Goal: Task Accomplishment & Management: Use online tool/utility

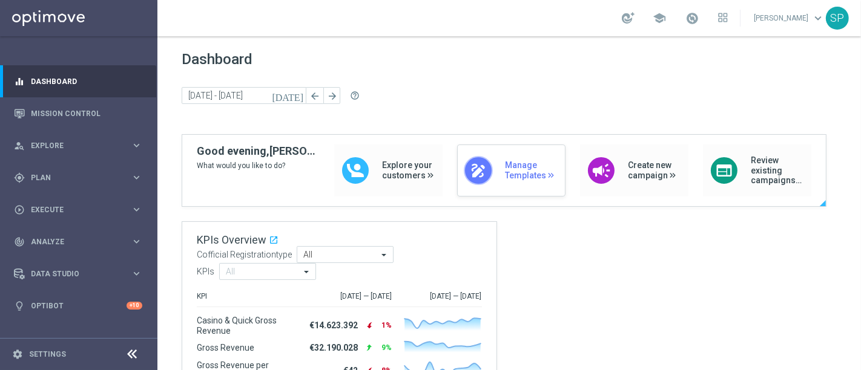
click at [505, 167] on span "Manage Templates" at bounding box center [532, 170] width 54 height 21
click at [79, 183] on div "gps_fixed Plan keyboard_arrow_right" at bounding box center [78, 178] width 156 height 32
click at [45, 220] on link "Actions" at bounding box center [78, 221] width 94 height 10
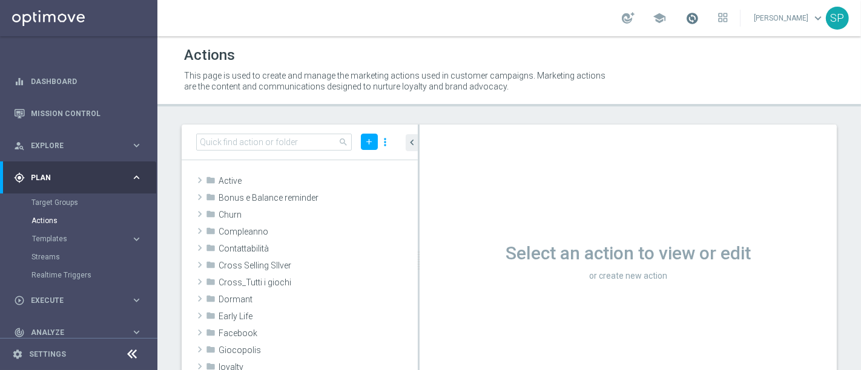
click at [698, 11] on span at bounding box center [691, 17] width 13 height 13
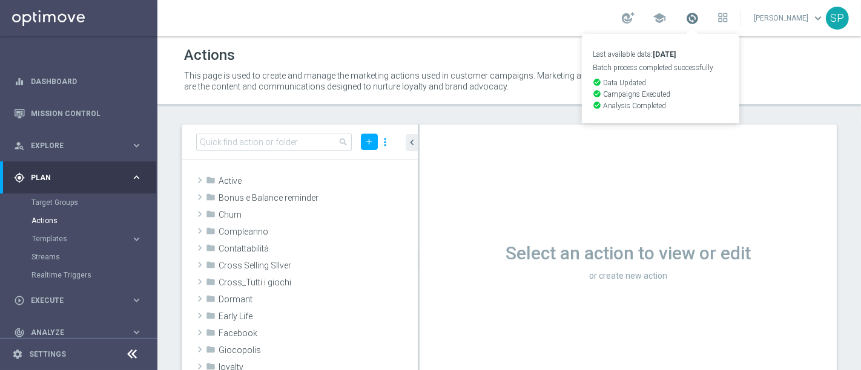
click at [698, 11] on span at bounding box center [691, 17] width 13 height 13
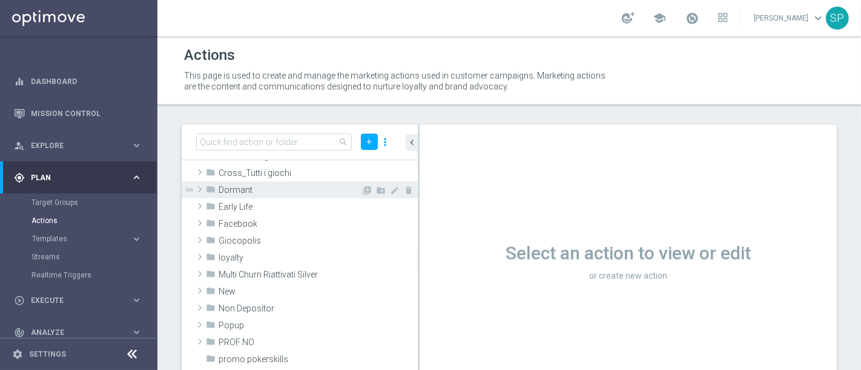
scroll to position [161, 0]
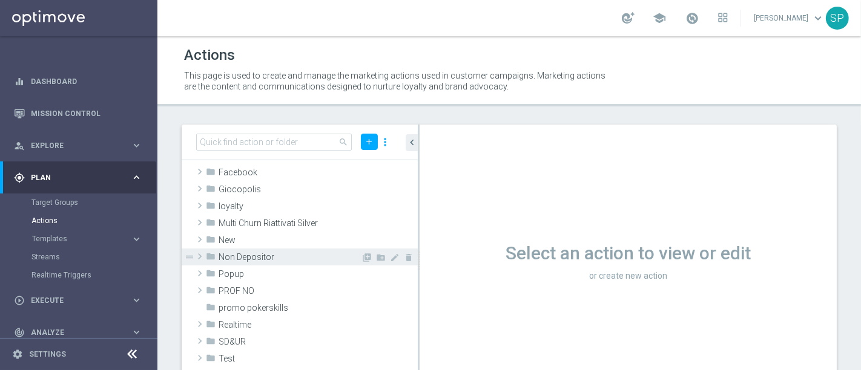
click at [263, 254] on span "Non Depositor" at bounding box center [289, 257] width 142 height 10
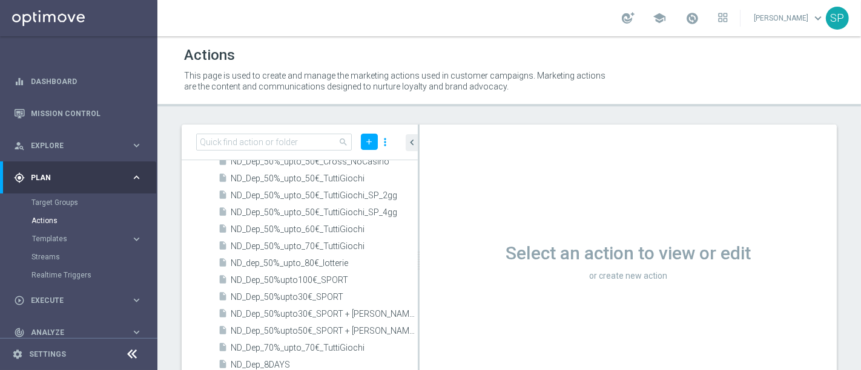
scroll to position [1207, 0]
click at [274, 238] on div "insert_drive_file ND_Dep_50%_upto_70€_TuttiGiochi" at bounding box center [304, 245] width 172 height 17
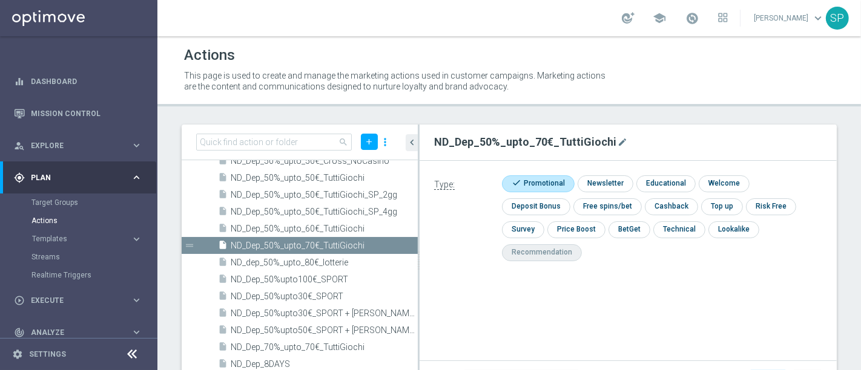
type input "Non Depositor"
drag, startPoint x: 432, startPoint y: 141, endPoint x: 622, endPoint y: 141, distance: 190.0
click at [622, 141] on div "ND_Dep_50%_upto_70€_TuttiGiochi mode_edit" at bounding box center [628, 142] width 406 height 21
copy h2 "ND_Dep_50%_upto_70€_TuttiGiochi"
click at [87, 294] on div "play_circle_outline Execute keyboard_arrow_right" at bounding box center [78, 300] width 156 height 32
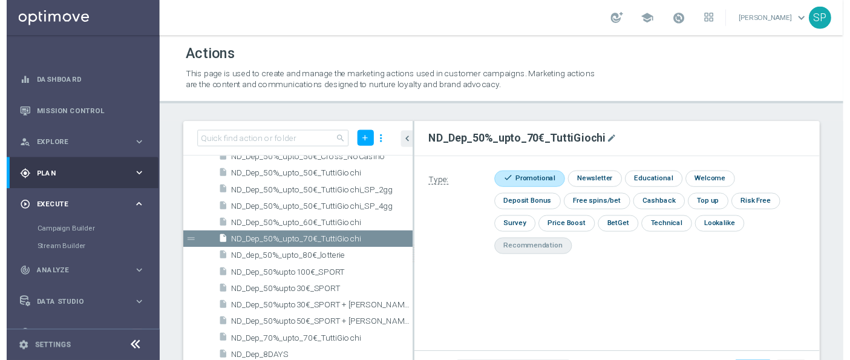
scroll to position [22, 0]
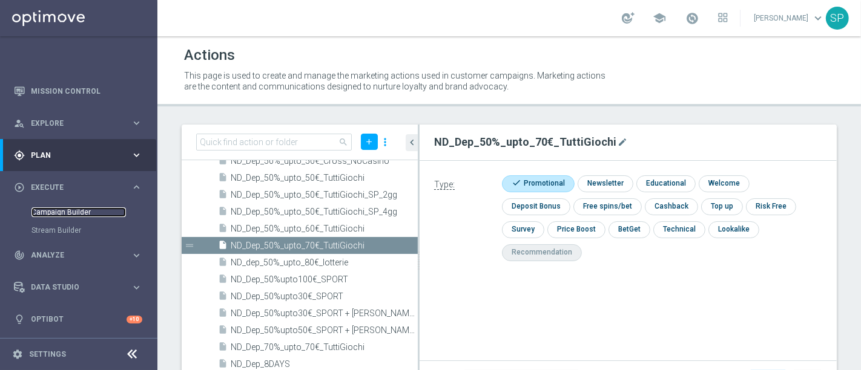
click at [71, 211] on link "Campaign Builder" at bounding box center [78, 213] width 94 height 10
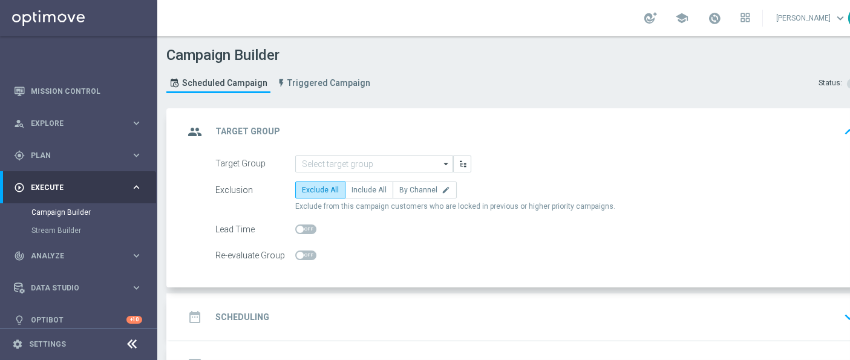
click at [441, 161] on icon "arrow_drop_down" at bounding box center [447, 164] width 12 height 16
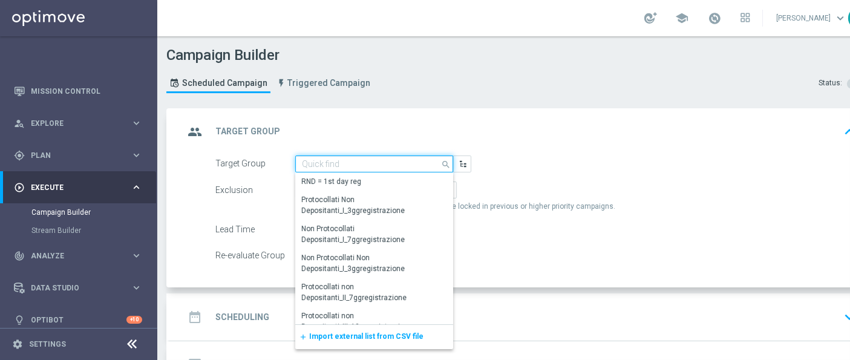
click at [440, 161] on input at bounding box center [374, 164] width 158 height 17
paste input "ND_Dep_50%_upto_70€_TuttiGiochi"
type input "ND_Dep_50%_upto_70€_TuttiGiochi"
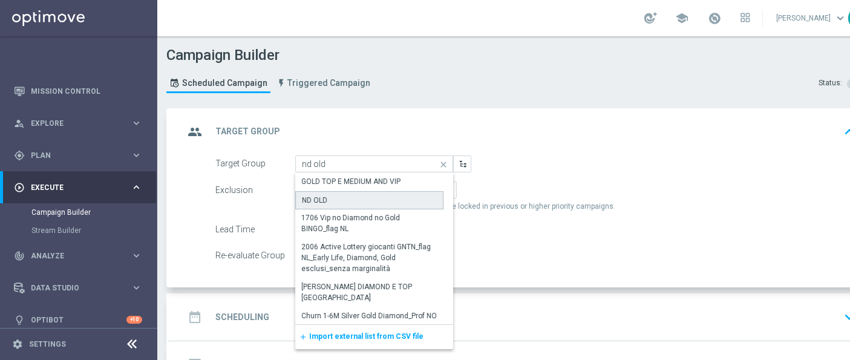
click at [404, 191] on div "ND OLD" at bounding box center [369, 200] width 148 height 18
type input "ND OLD"
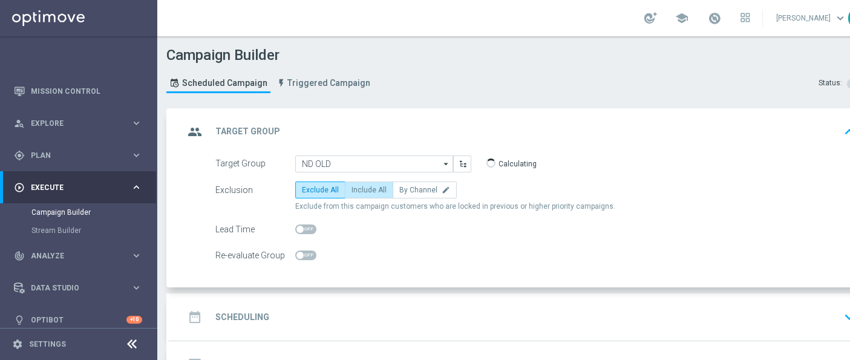
click at [374, 192] on span "Include All" at bounding box center [369, 190] width 35 height 8
click at [360, 192] on input "Include All" at bounding box center [356, 192] width 8 height 8
radio input "true"
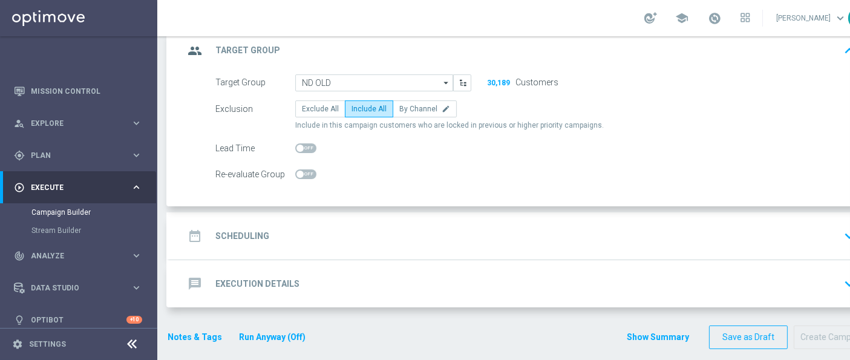
click at [468, 226] on div "date_range Scheduling keyboard_arrow_down" at bounding box center [522, 236] width 676 height 23
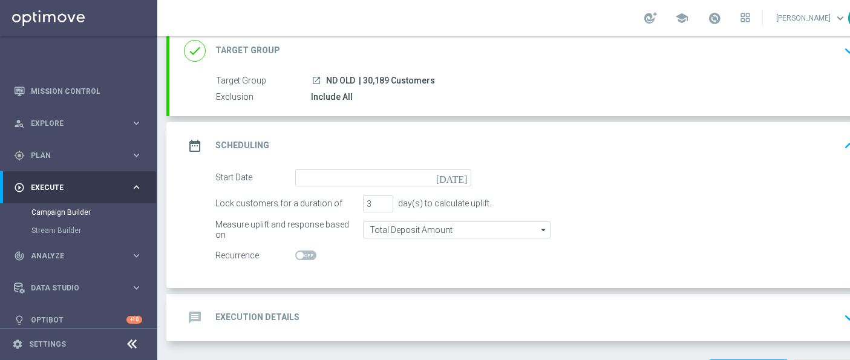
scroll to position [112, 0]
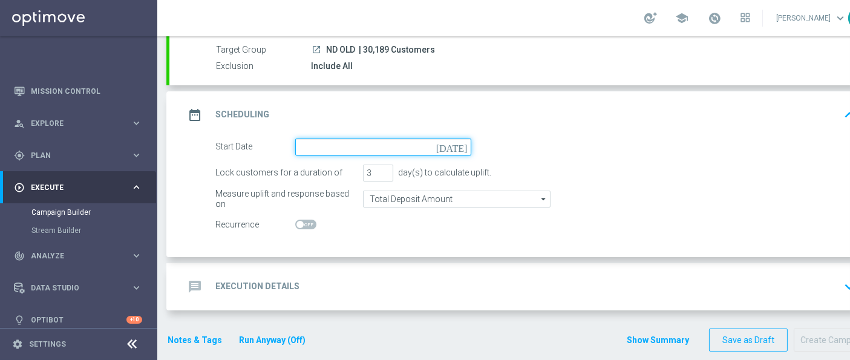
click at [446, 146] on input at bounding box center [383, 147] width 176 height 17
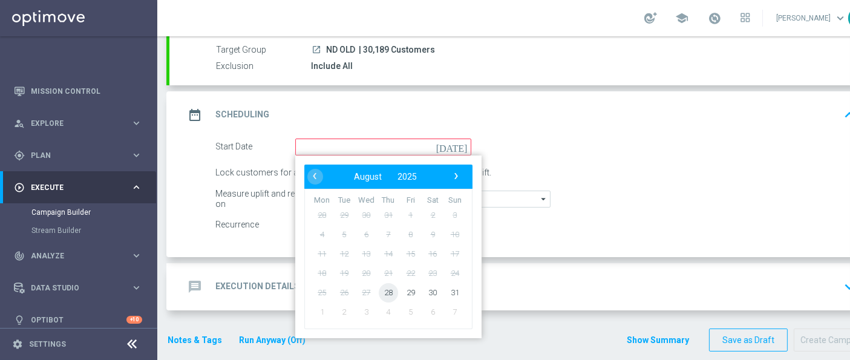
click at [386, 291] on span "28" at bounding box center [388, 292] width 19 height 19
type input "28 Aug 2025"
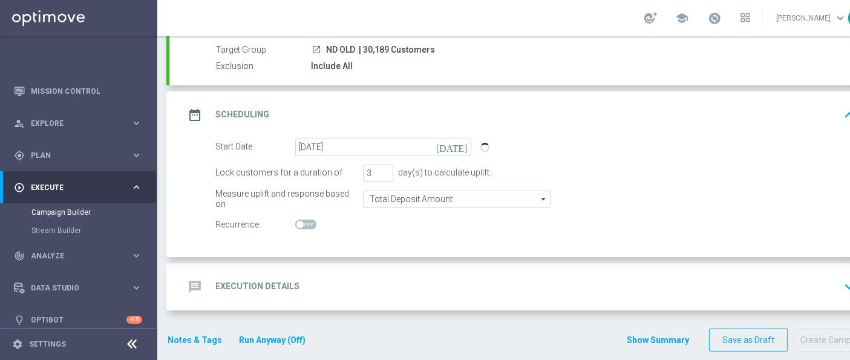
click at [428, 273] on div "message Execution Details keyboard_arrow_down" at bounding box center [521, 286] width 705 height 47
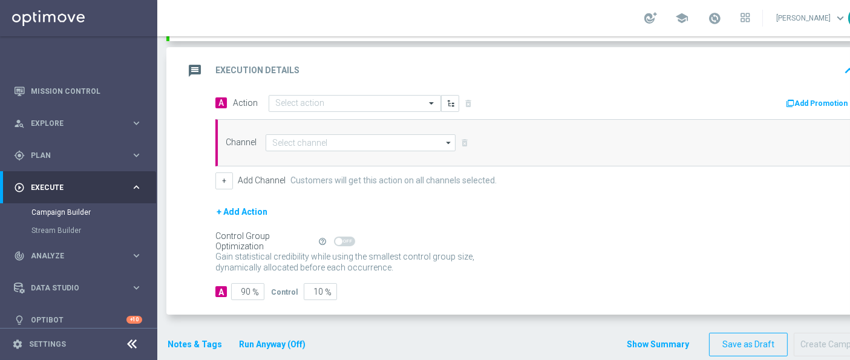
scroll to position [246, 0]
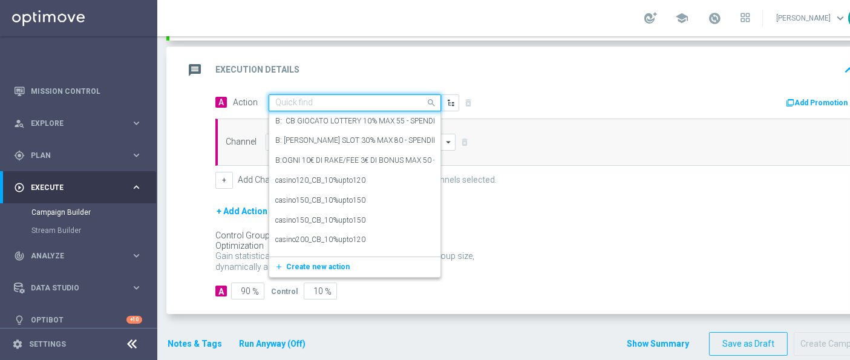
click at [395, 99] on input "text" at bounding box center [342, 103] width 135 height 10
paste input "ND_Dep_50%_upto_70€_TuttiGiochi"
type input "ND_Dep_50%_upto_70€_TuttiGiochi"
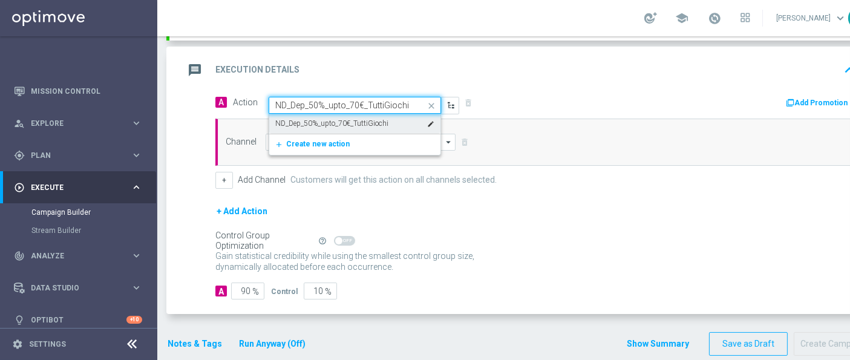
click at [387, 114] on div "ND_Dep_50%_upto_70€_TuttiGiochi edit" at bounding box center [354, 124] width 159 height 20
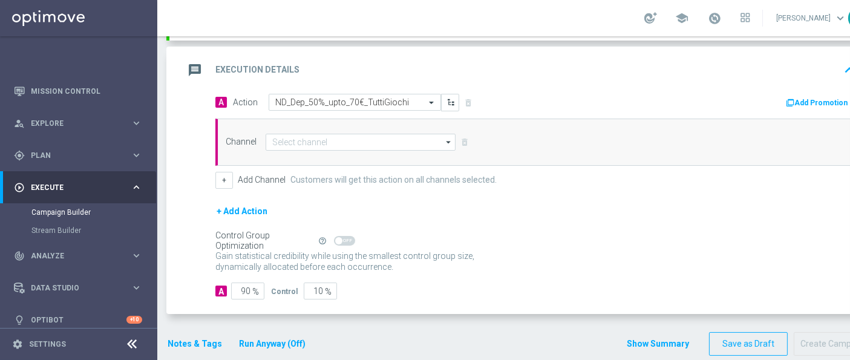
click at [818, 103] on button "Add Promotion" at bounding box center [818, 102] width 67 height 13
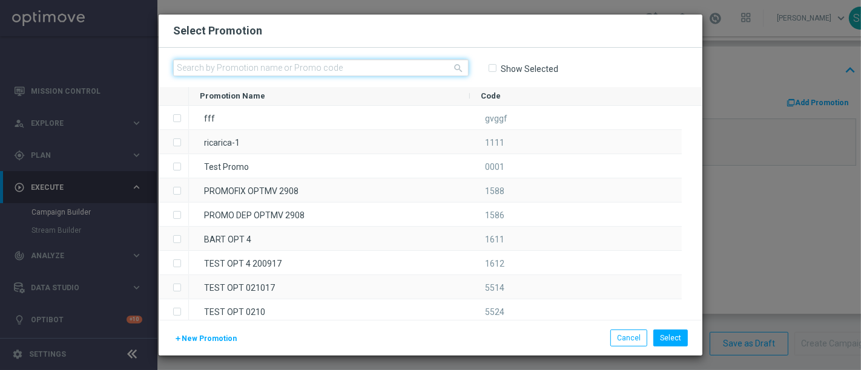
click at [438, 71] on input "text" at bounding box center [320, 67] width 295 height 17
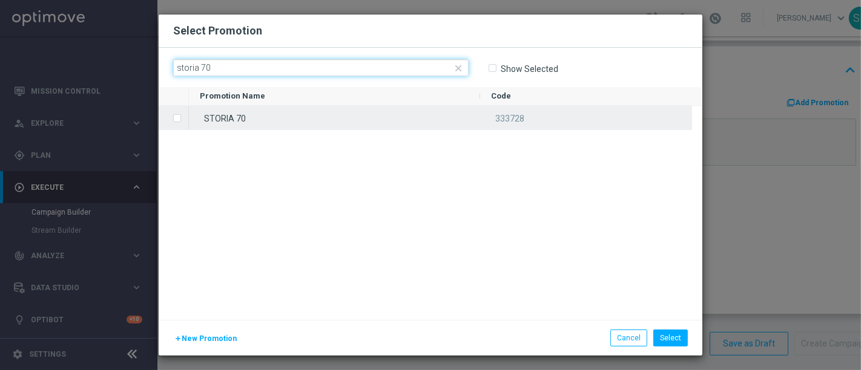
type input "storia 70"
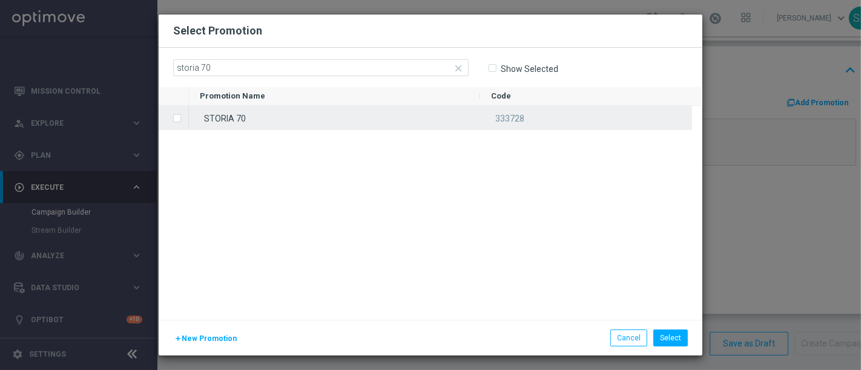
click at [423, 116] on div "STORIA 70" at bounding box center [334, 118] width 291 height 24
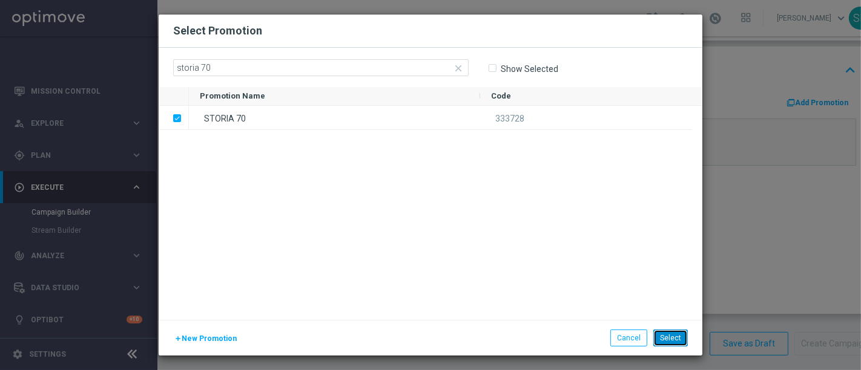
click at [681, 339] on button "Select" at bounding box center [670, 338] width 34 height 17
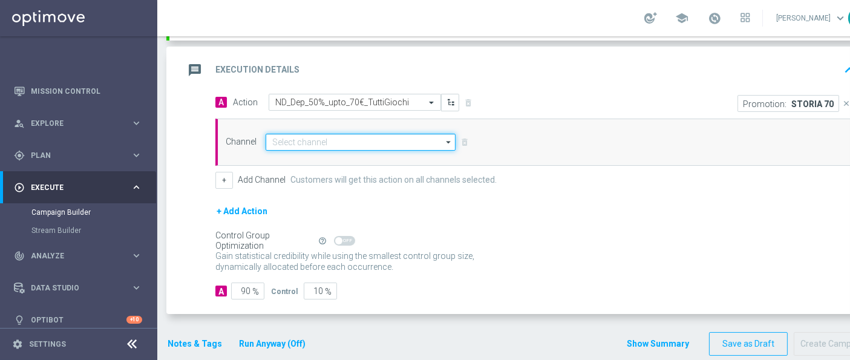
click at [327, 137] on input at bounding box center [361, 142] width 190 height 17
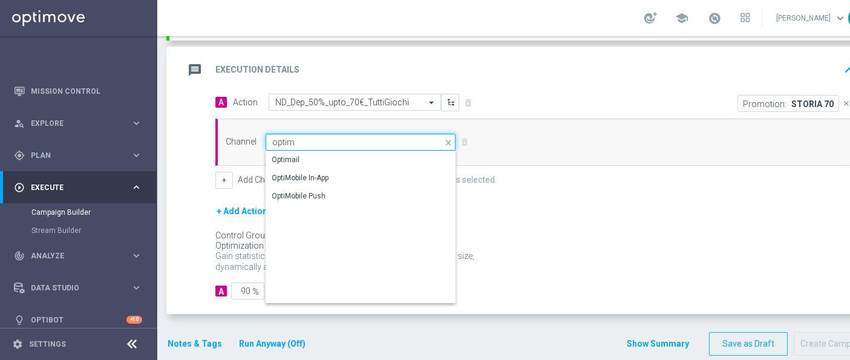
type input "Optimail"
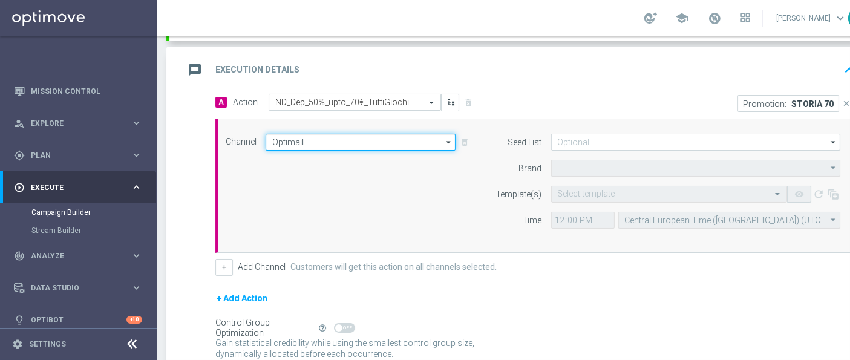
type input "Sisal Marketing"
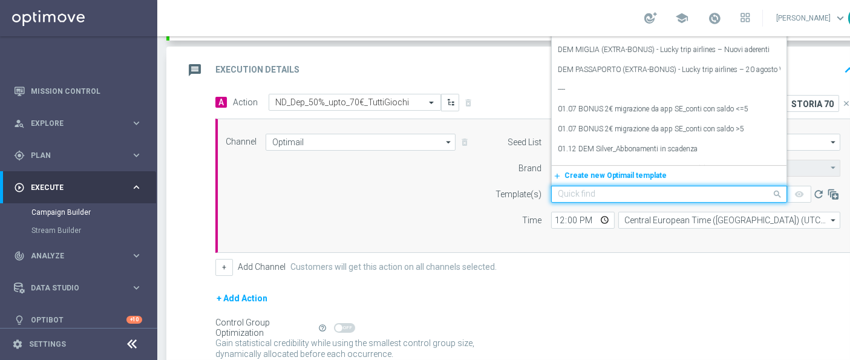
click at [716, 190] on input "text" at bounding box center [657, 194] width 199 height 10
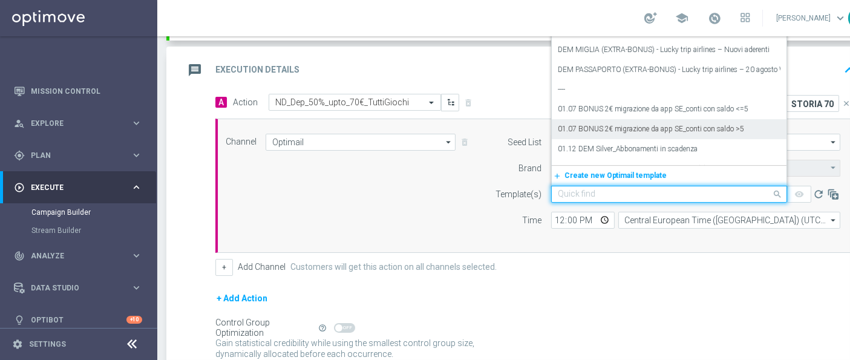
paste input "STORIA 70__OLD_2808"
type input "STORIA 70__OLD_2808"
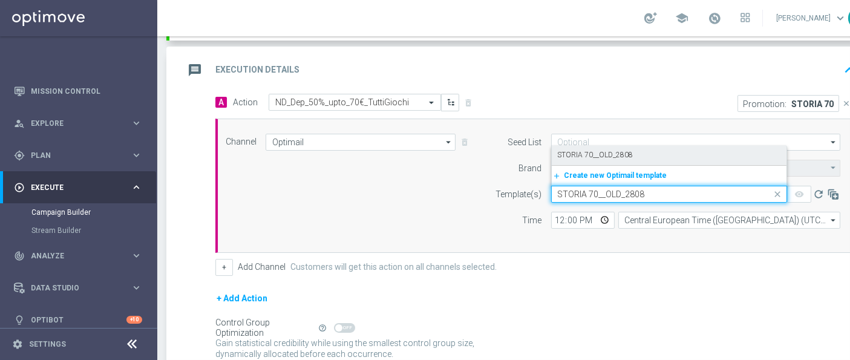
click at [600, 165] on div "add_new Create new Optimail template" at bounding box center [669, 175] width 235 height 20
click at [563, 222] on input "12:00" at bounding box center [583, 220] width 64 height 17
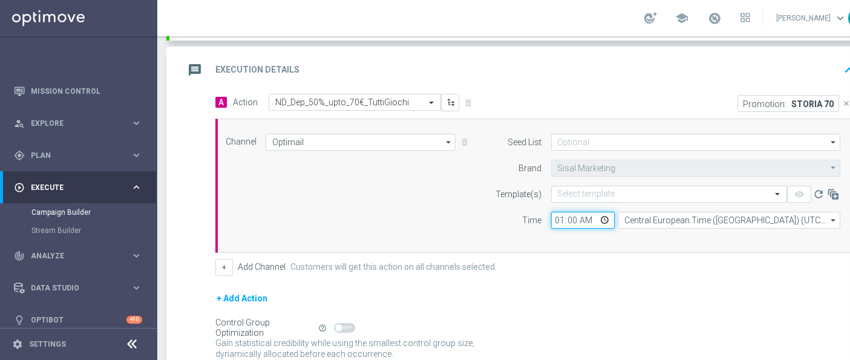
type input "18:00"
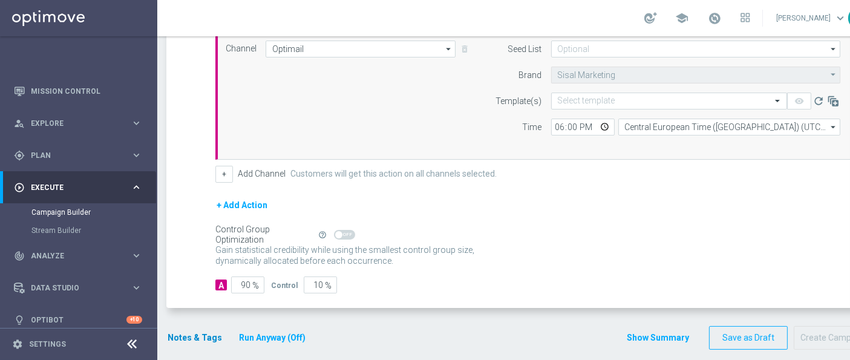
drag, startPoint x: 188, startPoint y: 343, endPoint x: 202, endPoint y: 329, distance: 19.7
click at [202, 329] on div "Notes & Tags Run Anyway (Off)" at bounding box center [243, 338] width 155 height 24
click at [202, 330] on button "Notes & Tags" at bounding box center [194, 337] width 57 height 15
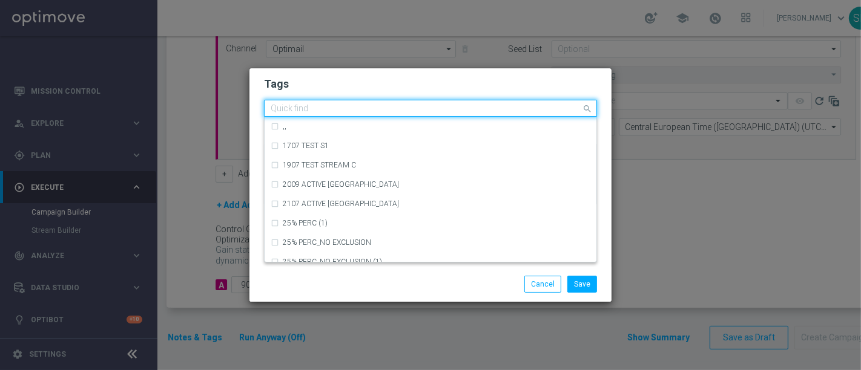
click at [475, 116] on div "Quick find" at bounding box center [430, 108] width 333 height 17
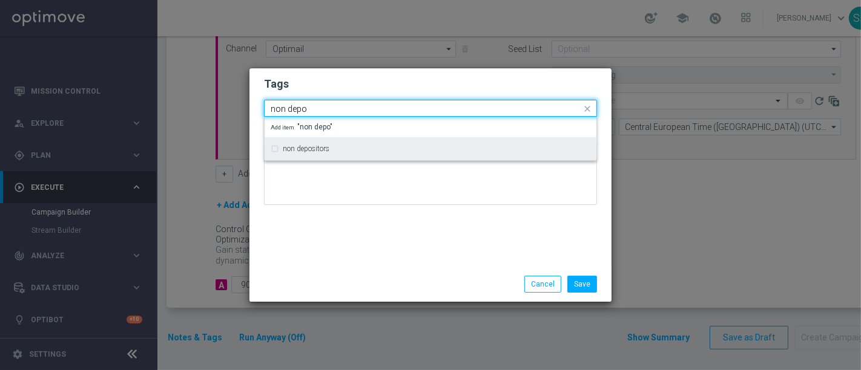
click at [473, 158] on div "non depositors" at bounding box center [431, 148] width 320 height 19
type input "non depo"
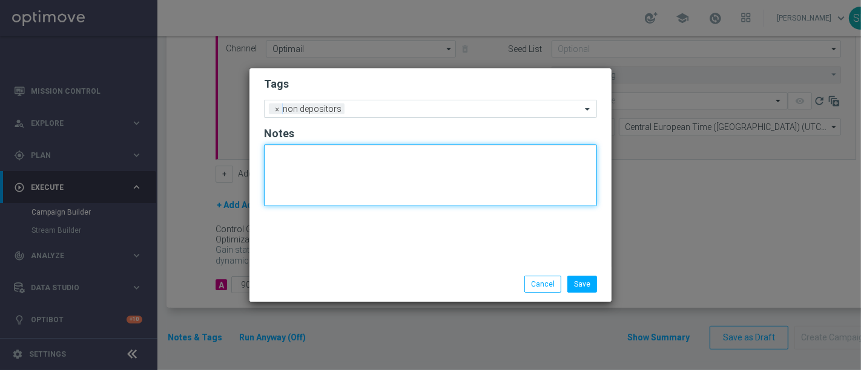
click at [454, 190] on textarea at bounding box center [430, 176] width 333 height 62
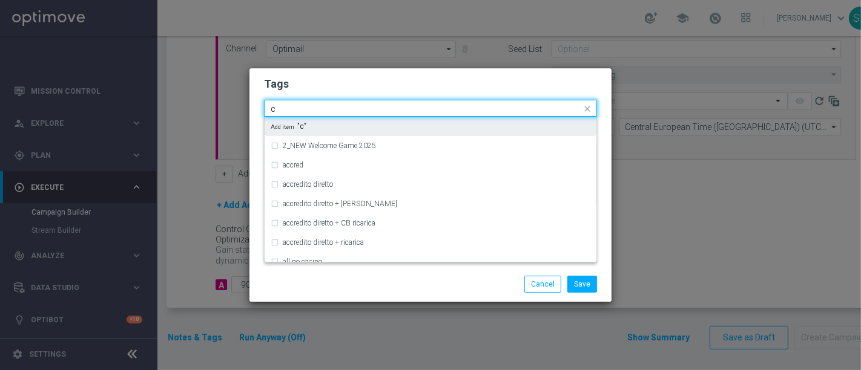
click at [416, 110] on input "c" at bounding box center [426, 109] width 310 height 10
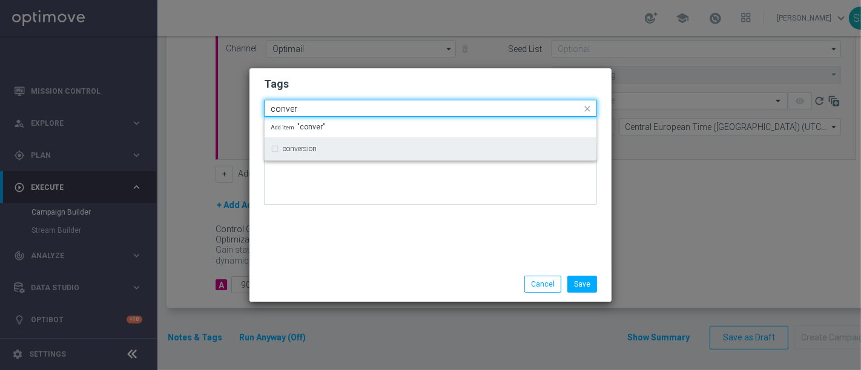
click at [418, 154] on div "conversion" at bounding box center [431, 148] width 320 height 19
type input "conver"
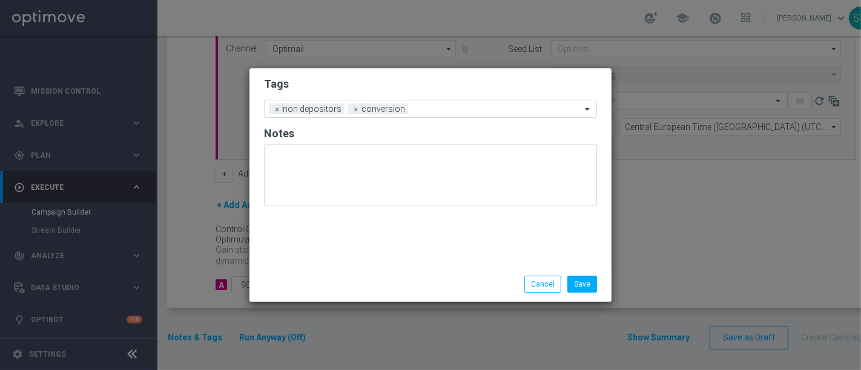
click at [390, 272] on div "Save Cancel" at bounding box center [430, 284] width 362 height 35
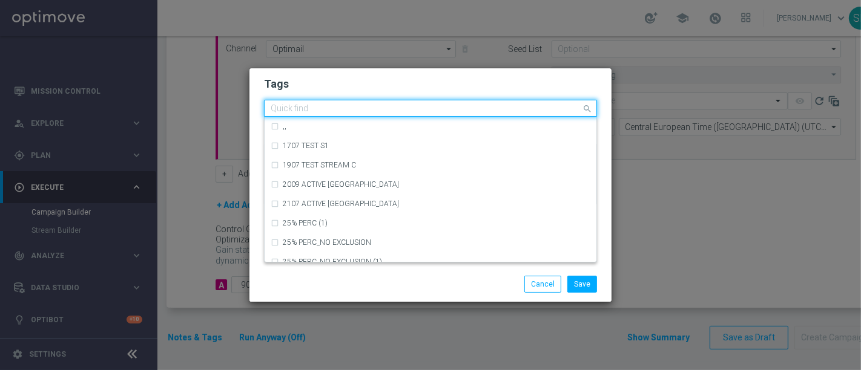
click at [447, 109] on input "text" at bounding box center [426, 109] width 310 height 10
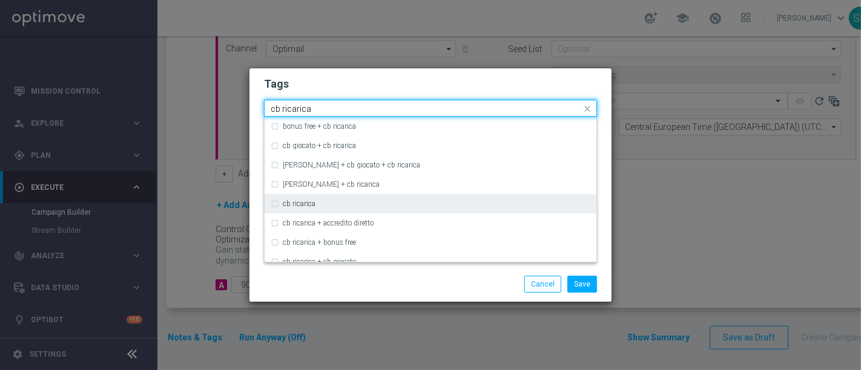
click at [434, 203] on div "cb ricarica" at bounding box center [436, 203] width 307 height 7
type input "cb ricarica"
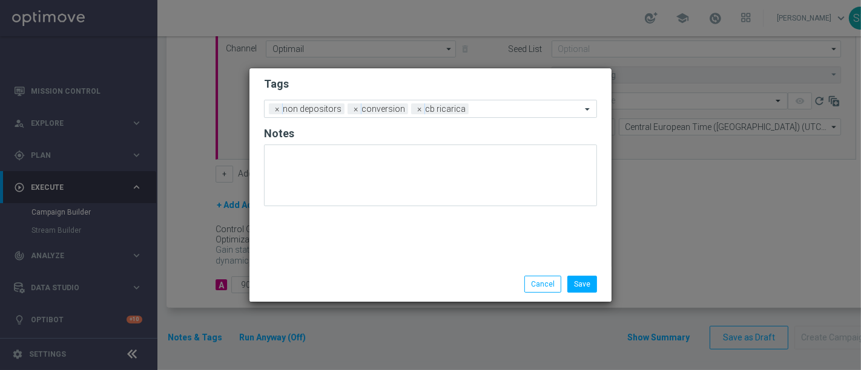
click at [425, 300] on div "Save Cancel" at bounding box center [430, 284] width 362 height 35
click at [516, 100] on div "Add a new tag × non depositors × conversion × cb ricarica" at bounding box center [430, 109] width 333 height 18
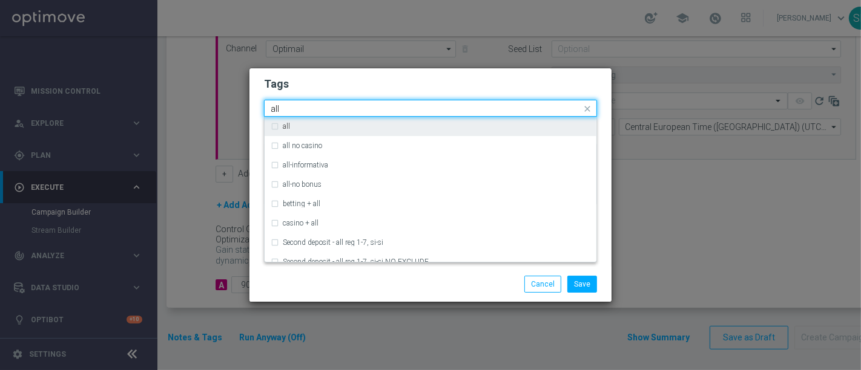
click at [511, 120] on div "all" at bounding box center [431, 126] width 320 height 19
type input "all"
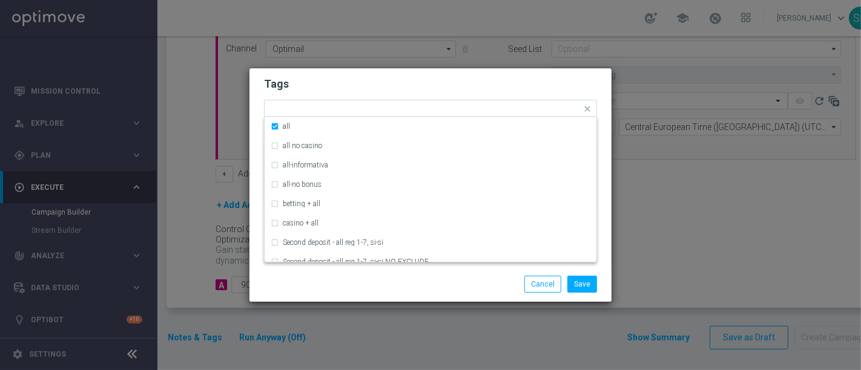
click at [527, 87] on h2 "Tags" at bounding box center [430, 84] width 333 height 15
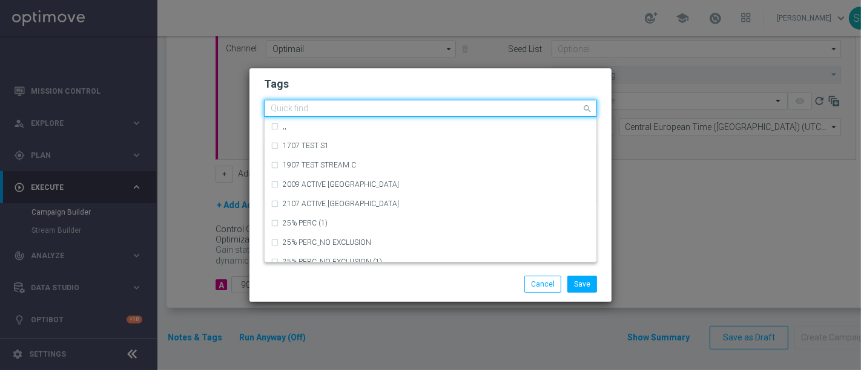
click at [536, 115] on div at bounding box center [425, 110] width 312 height 12
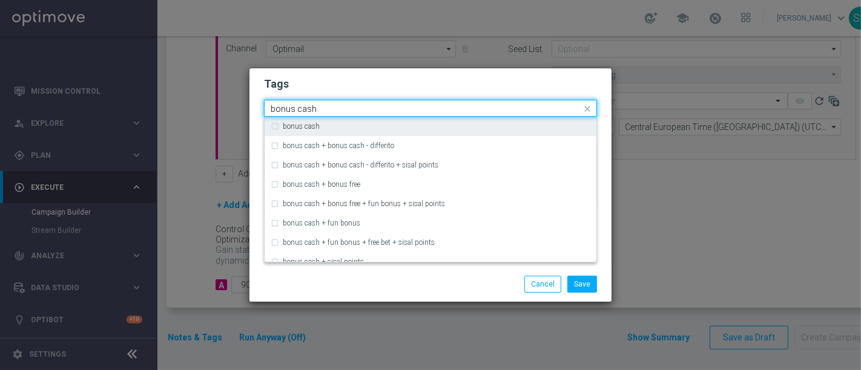
click at [527, 128] on div "bonus cash" at bounding box center [436, 126] width 307 height 7
type input "bonus cash"
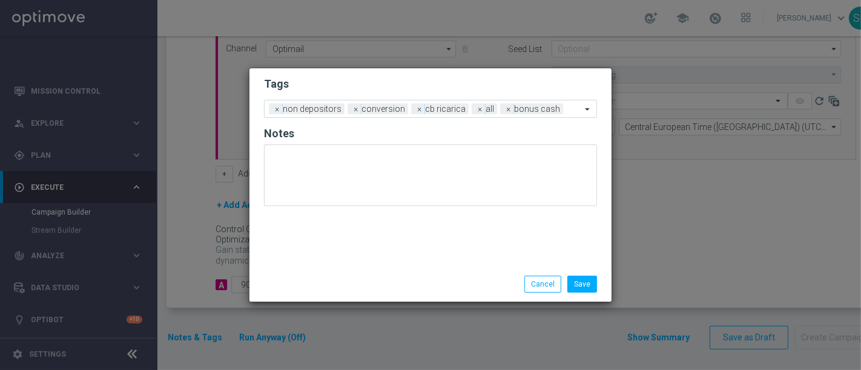
click at [473, 289] on div "Save Cancel" at bounding box center [489, 284] width 234 height 17
click at [595, 283] on button "Save" at bounding box center [582, 284] width 30 height 17
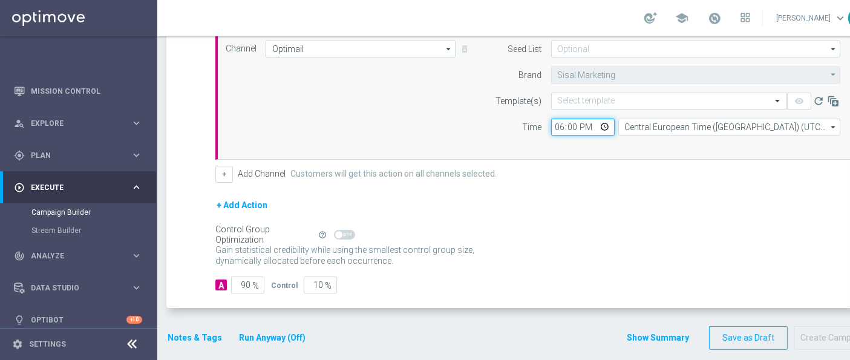
click at [556, 123] on input "18:00" at bounding box center [583, 127] width 64 height 17
click at [578, 124] on input "18:00" at bounding box center [583, 127] width 64 height 17
click at [573, 123] on input "18:00" at bounding box center [583, 127] width 64 height 17
type input "18:30"
click at [584, 256] on div "Gain statistical credibility while using the smallest control group size, dynam…" at bounding box center [535, 255] width 640 height 29
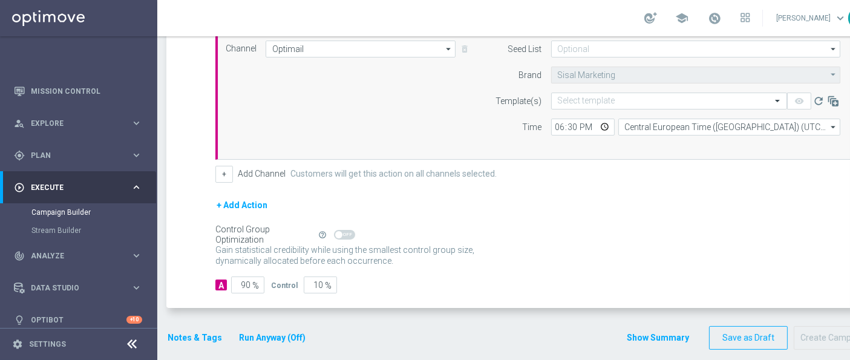
click at [689, 331] on button "Show Summary" at bounding box center [658, 338] width 64 height 14
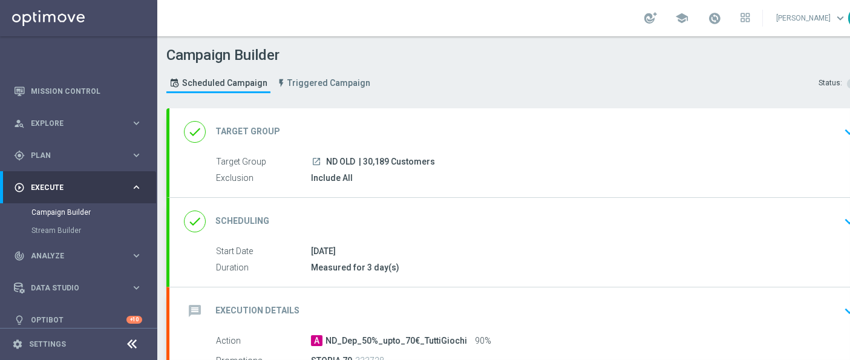
scroll to position [209, 0]
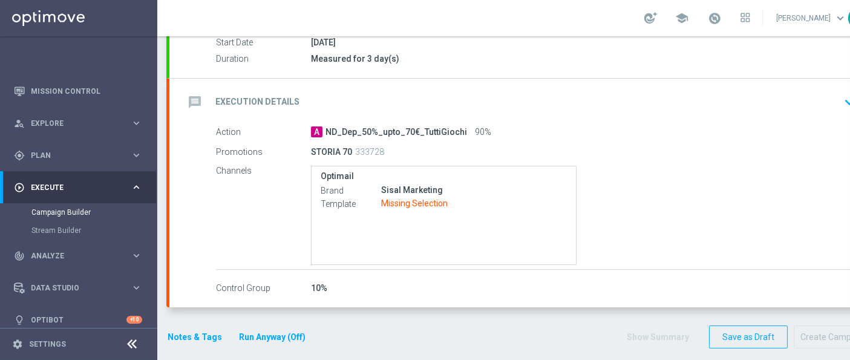
click at [608, 179] on div "Optimail Brand Sisal Marketing Template Missing Selection" at bounding box center [581, 215] width 540 height 99
click at [635, 87] on div "message Execution Details keyboard_arrow_down" at bounding box center [521, 102] width 705 height 47
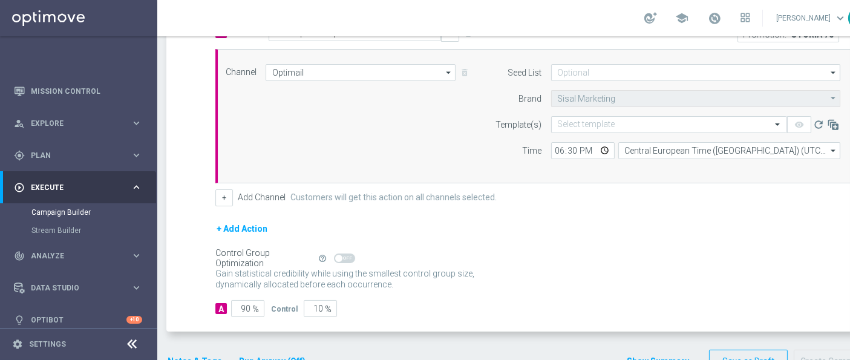
scroll to position [301, 0]
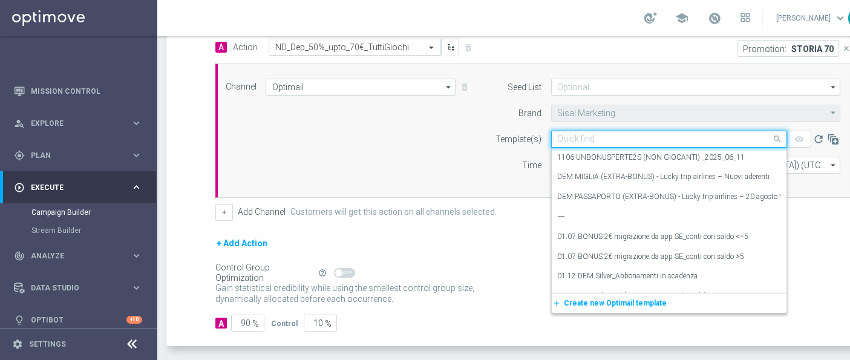
click at [586, 134] on input "text" at bounding box center [657, 139] width 199 height 10
paste input "STORIA 70__OLD_2808"
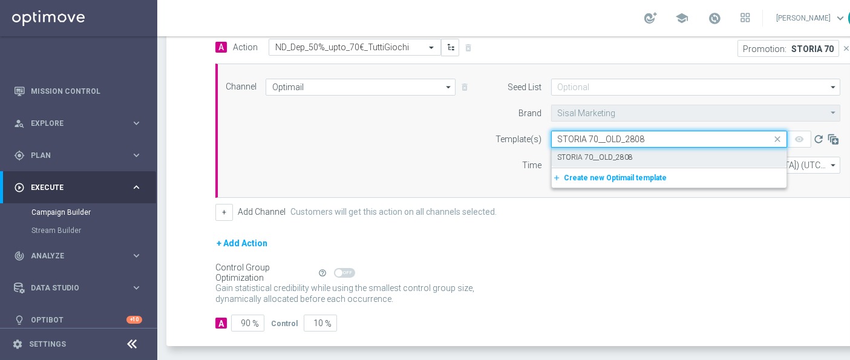
click at [590, 148] on div "STORIA 70__OLD_2808" at bounding box center [669, 158] width 223 height 20
type input "STORIA 70__OLD_2808"
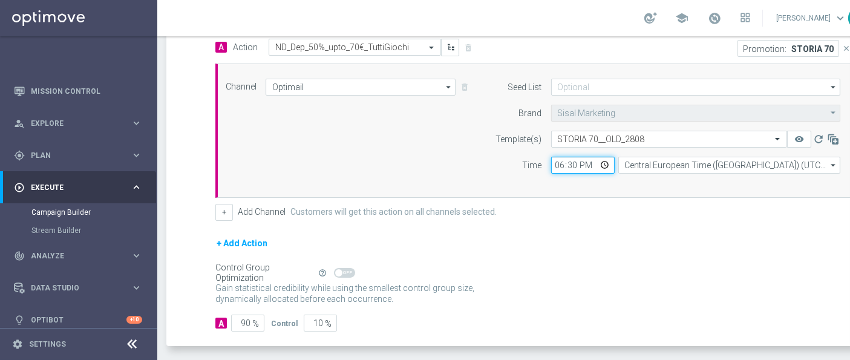
click at [563, 164] on input "18:30" at bounding box center [583, 165] width 64 height 17
type input "17:30"
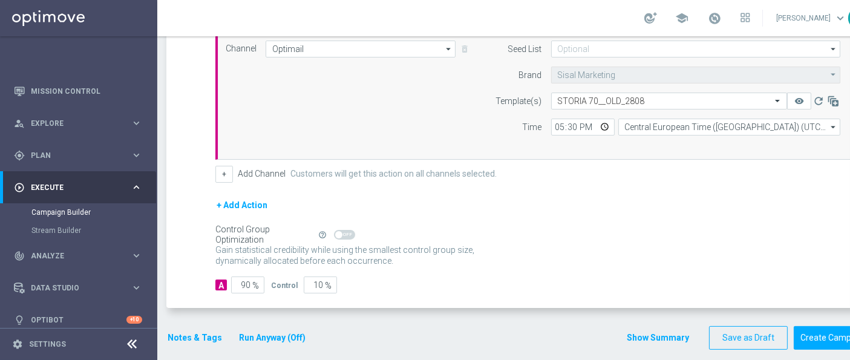
click at [655, 327] on div "Show Summary Save as Draft Create Campaign" at bounding box center [750, 338] width 248 height 24
click at [658, 331] on button "Show Summary" at bounding box center [658, 338] width 64 height 14
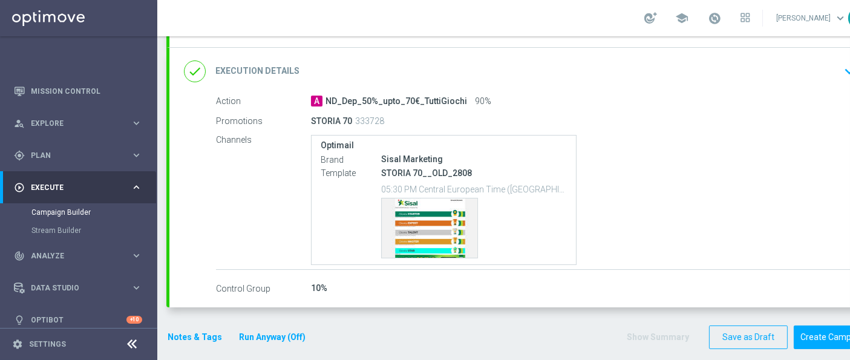
scroll to position [10, 0]
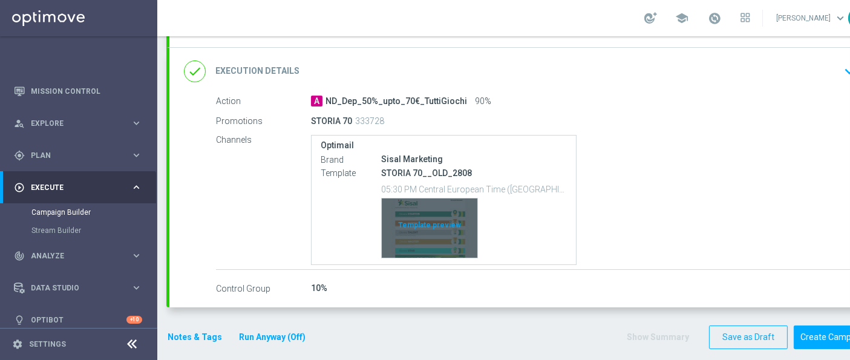
click at [446, 221] on div "Template preview" at bounding box center [430, 228] width 96 height 59
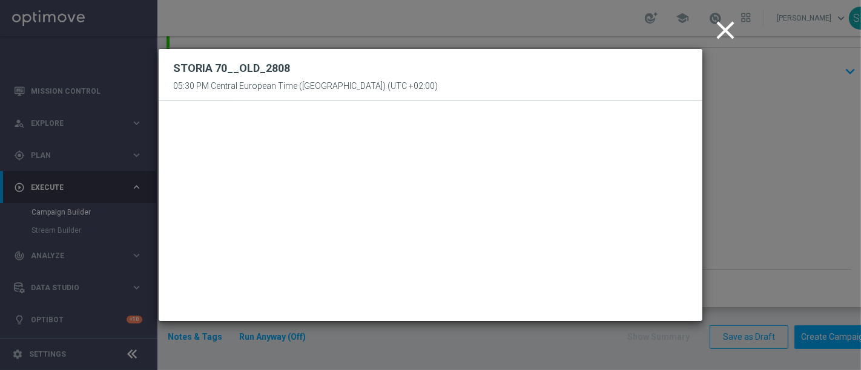
click at [736, 31] on icon "close" at bounding box center [725, 30] width 30 height 30
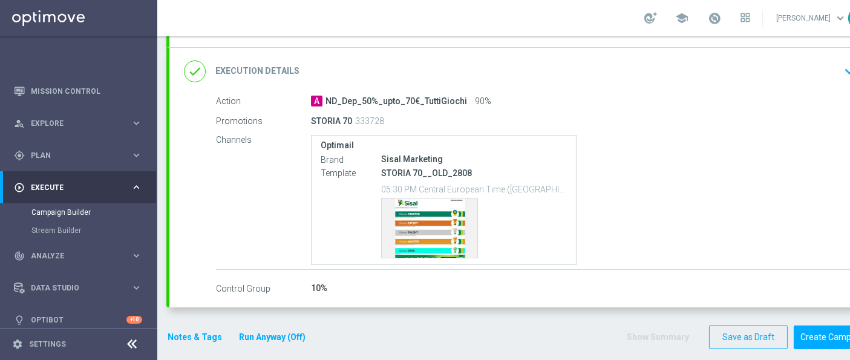
click at [723, 26] on link at bounding box center [715, 18] width 16 height 19
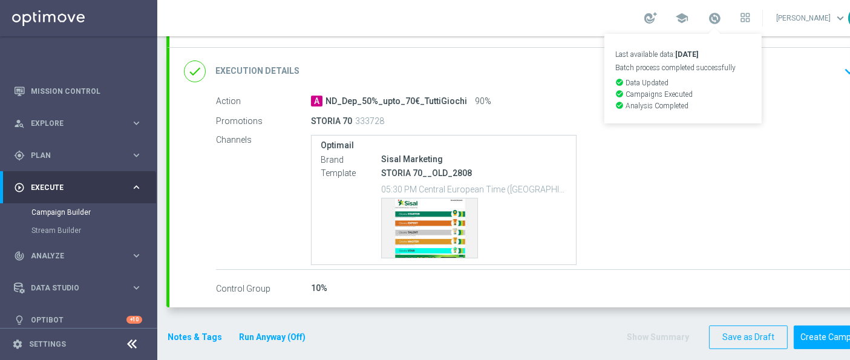
click at [723, 26] on link "Last available data: 27 Aug 2025 Batch process completed successfully check_cir…" at bounding box center [715, 18] width 16 height 19
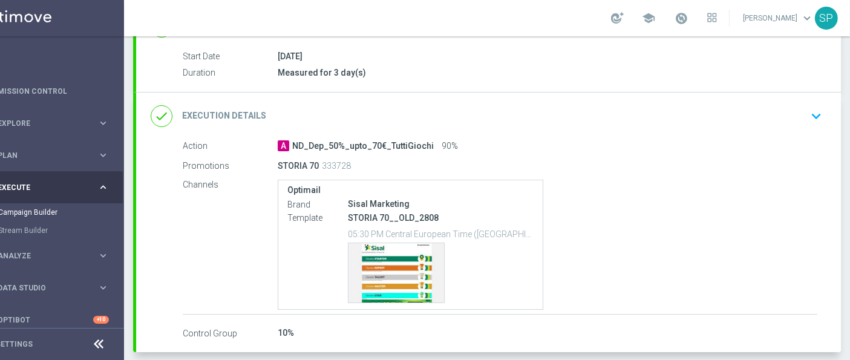
scroll to position [240, 0]
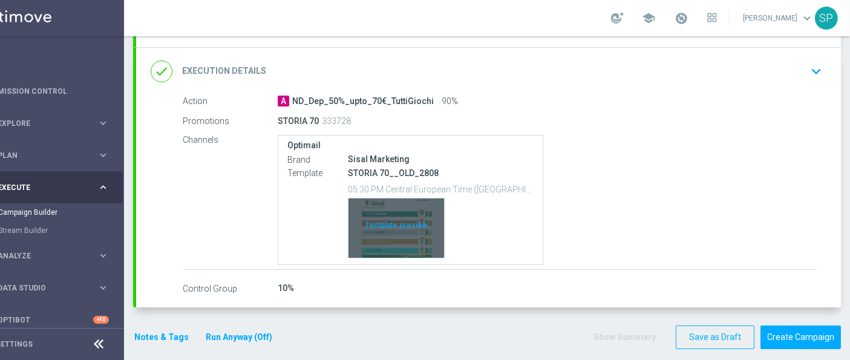
click at [405, 238] on div "Template preview" at bounding box center [397, 228] width 96 height 59
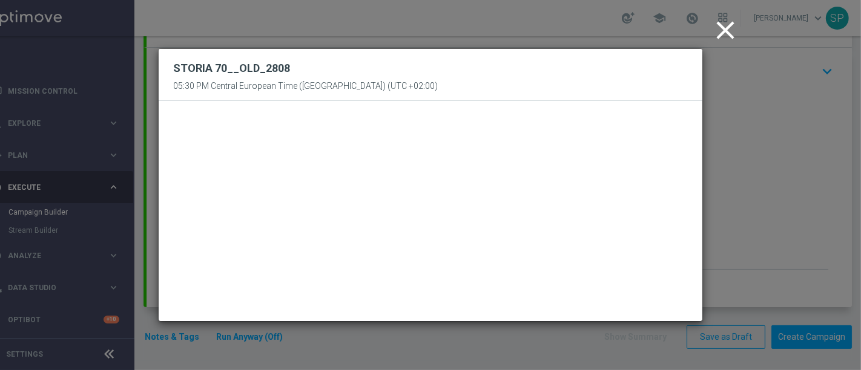
click at [727, 25] on icon "close" at bounding box center [725, 30] width 30 height 30
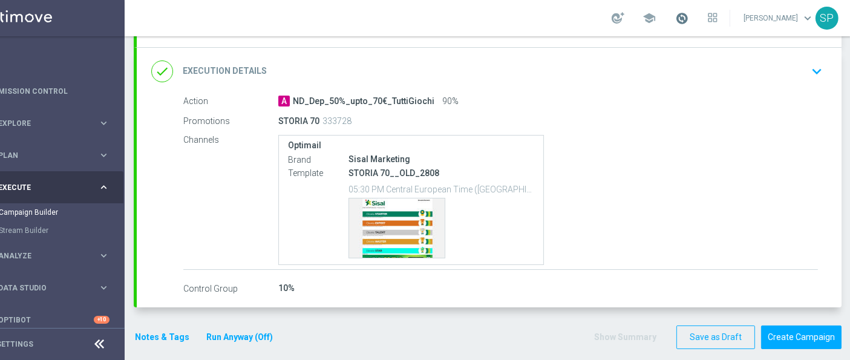
click at [689, 11] on span at bounding box center [681, 17] width 13 height 13
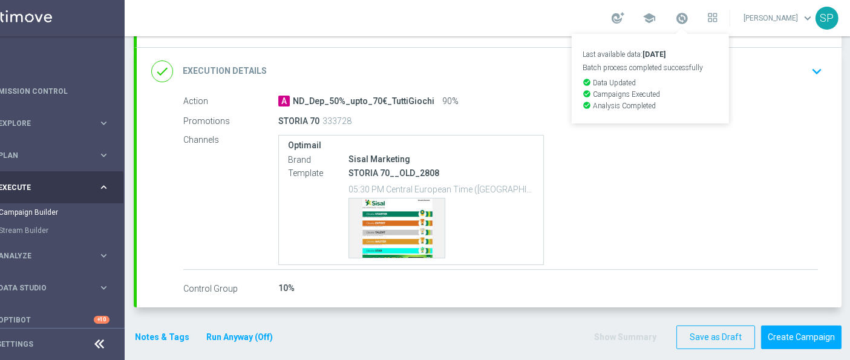
scroll to position [0, 0]
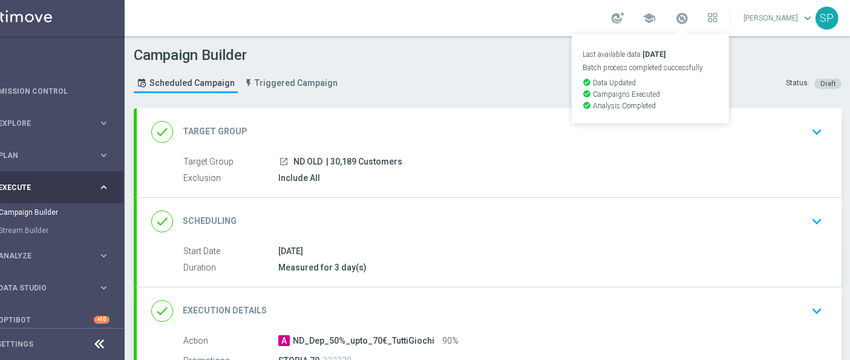
click at [436, 75] on div "Campaign Builder Scheduled Campaign Triggered Campaign Status: Draft" at bounding box center [488, 72] width 726 height 56
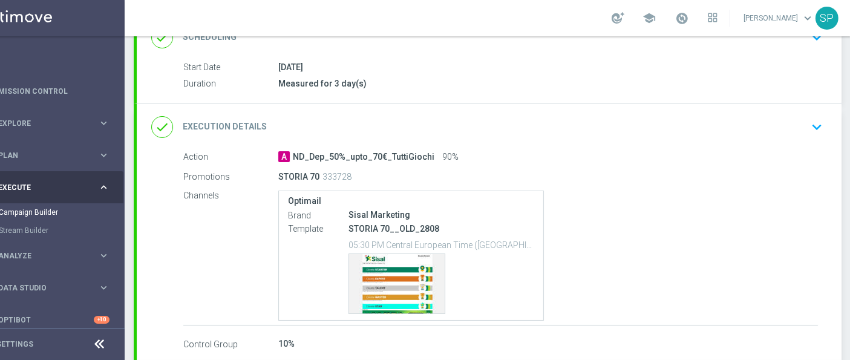
scroll to position [240, 0]
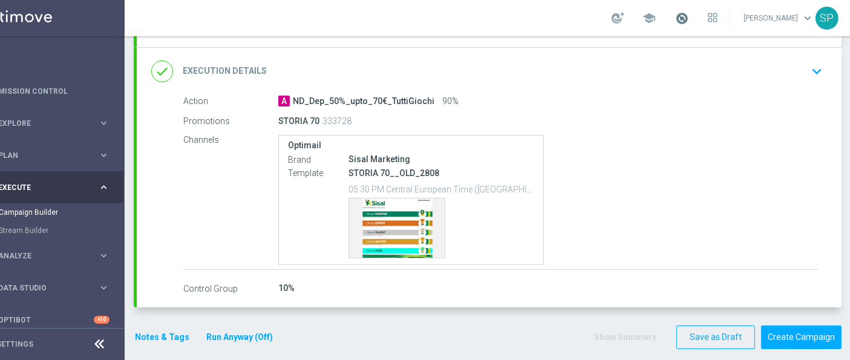
click at [689, 19] on span at bounding box center [681, 17] width 13 height 13
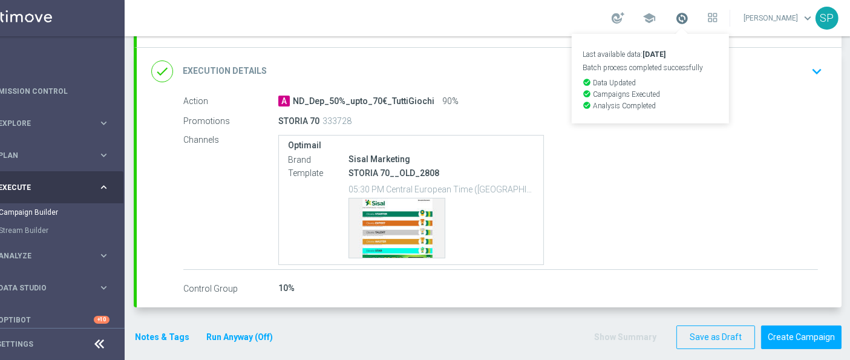
click at [689, 19] on span at bounding box center [681, 17] width 13 height 13
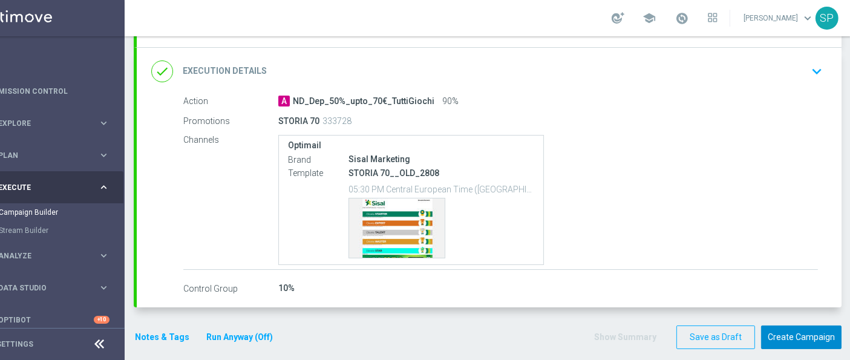
click at [807, 336] on button "Create Campaign" at bounding box center [801, 338] width 80 height 24
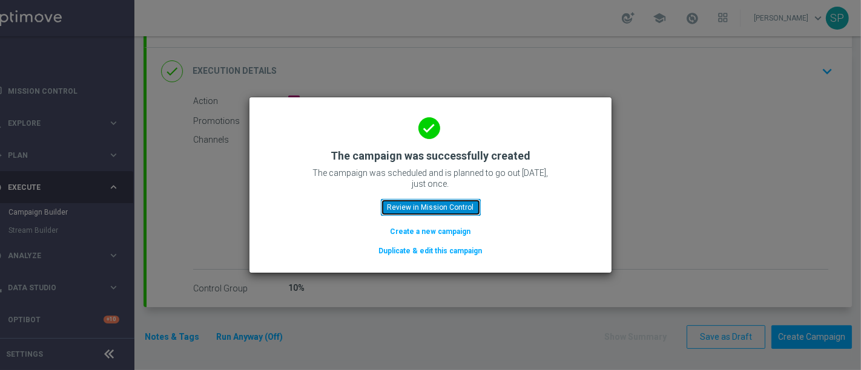
click at [463, 212] on button "Review in Mission Control" at bounding box center [431, 207] width 100 height 17
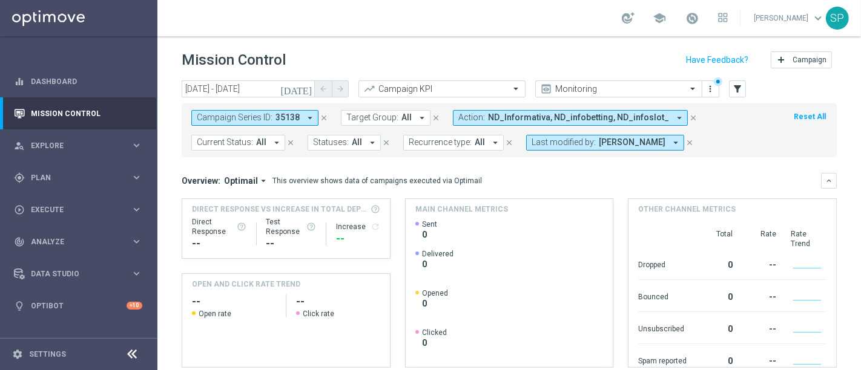
click at [309, 90] on icon "[DATE]" at bounding box center [296, 89] width 33 height 11
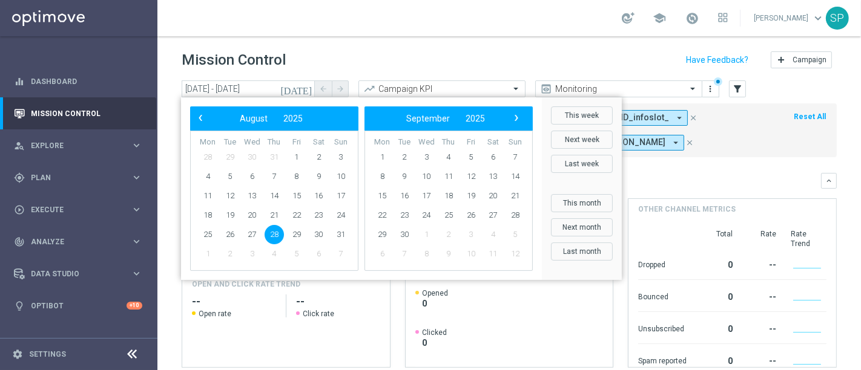
click at [309, 90] on icon "[DATE]" at bounding box center [296, 89] width 33 height 11
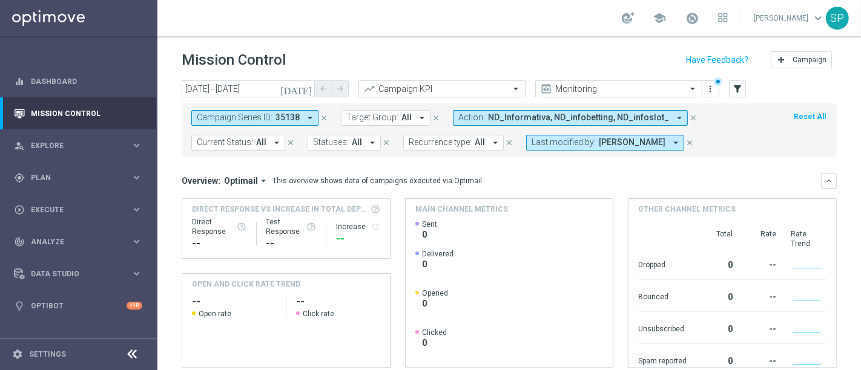
click at [688, 115] on button "close" at bounding box center [693, 117] width 11 height 13
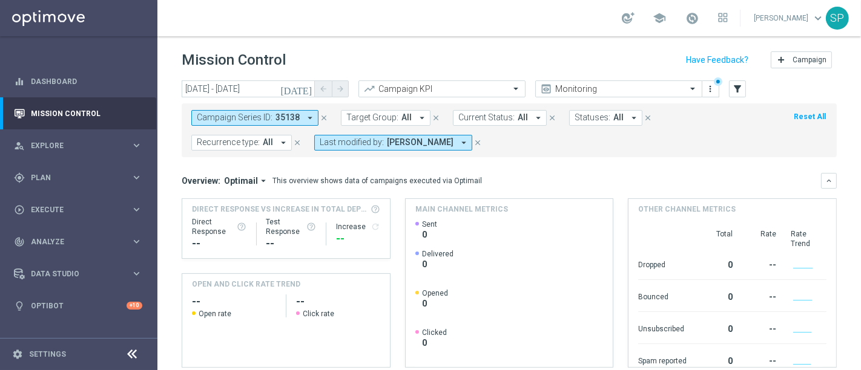
click at [304, 89] on icon "[DATE]" at bounding box center [296, 89] width 33 height 11
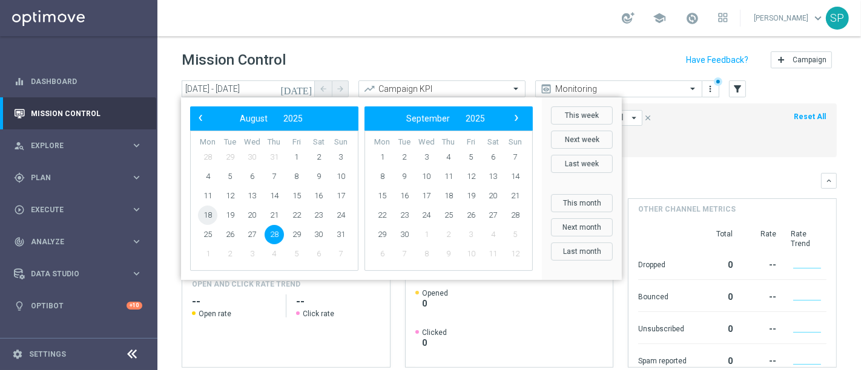
click at [212, 216] on span "18" at bounding box center [207, 215] width 19 height 19
click at [335, 213] on span "24" at bounding box center [340, 215] width 19 height 19
type input "18 Aug 2025 - 24 Aug 2025"
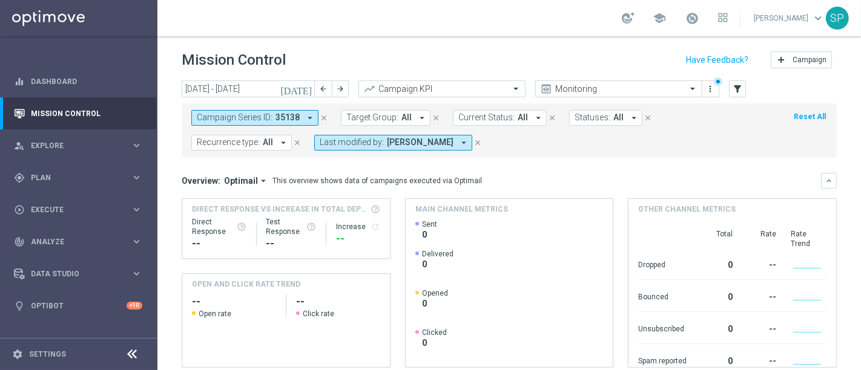
click at [322, 115] on icon "close" at bounding box center [324, 118] width 8 height 8
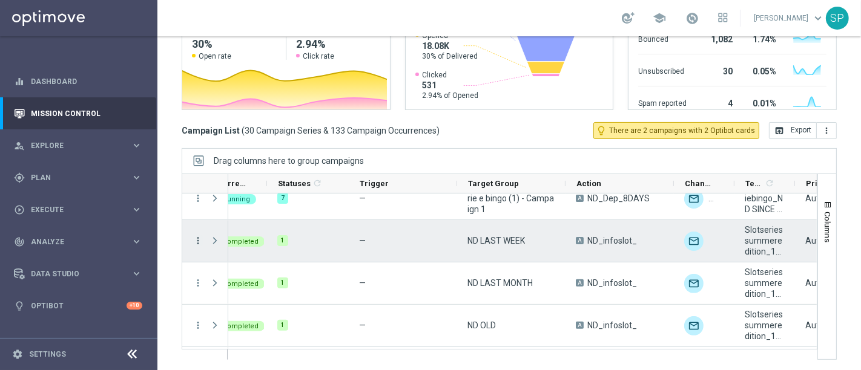
click at [197, 235] on icon "more_vert" at bounding box center [197, 240] width 11 height 11
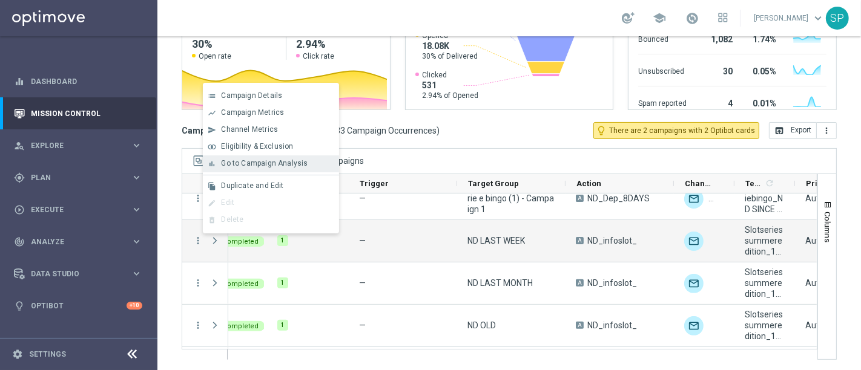
click at [297, 166] on span "Go to Campaign Analysis" at bounding box center [264, 163] width 87 height 8
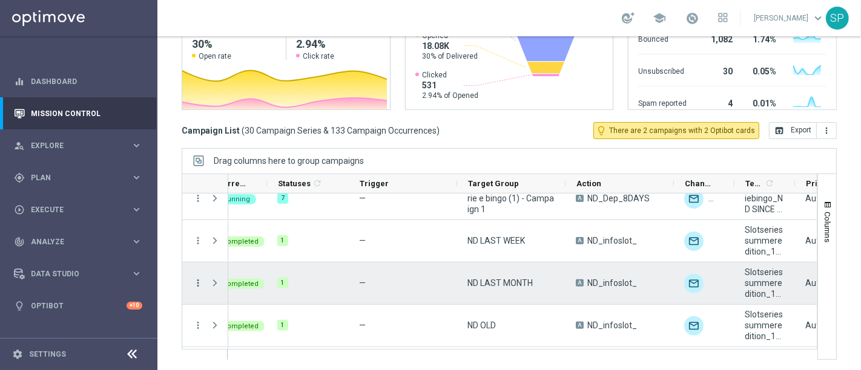
click at [198, 278] on icon "more_vert" at bounding box center [197, 283] width 11 height 11
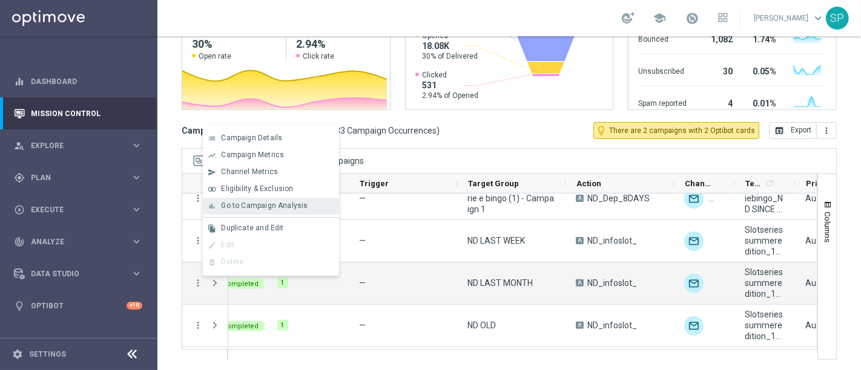
click at [326, 202] on div "Go to Campaign Analysis" at bounding box center [277, 206] width 113 height 8
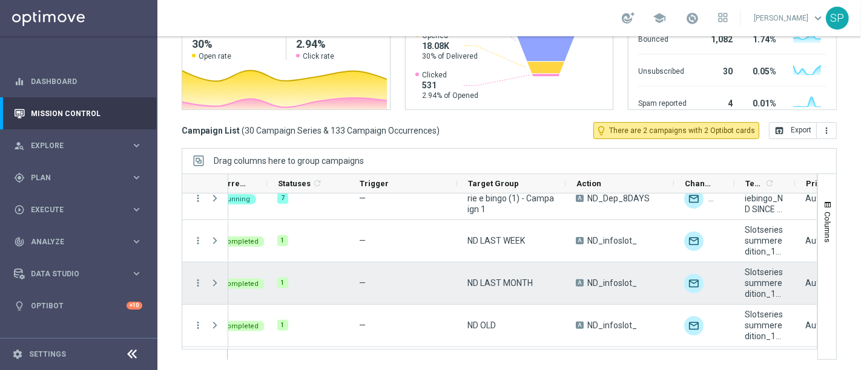
scroll to position [747, 0]
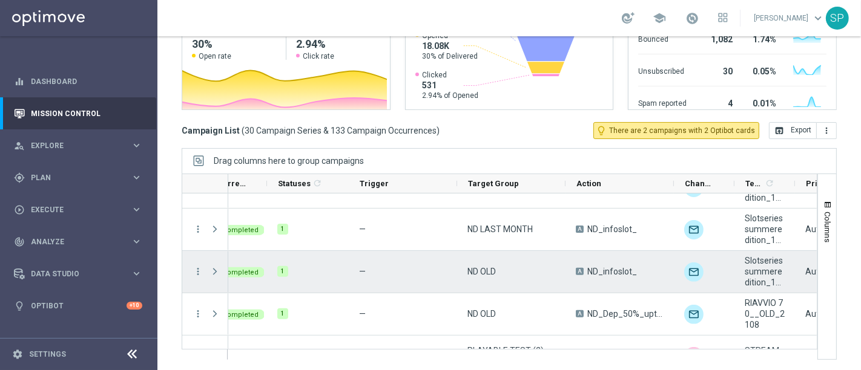
click at [198, 275] on icon "more_vert" at bounding box center [197, 271] width 11 height 11
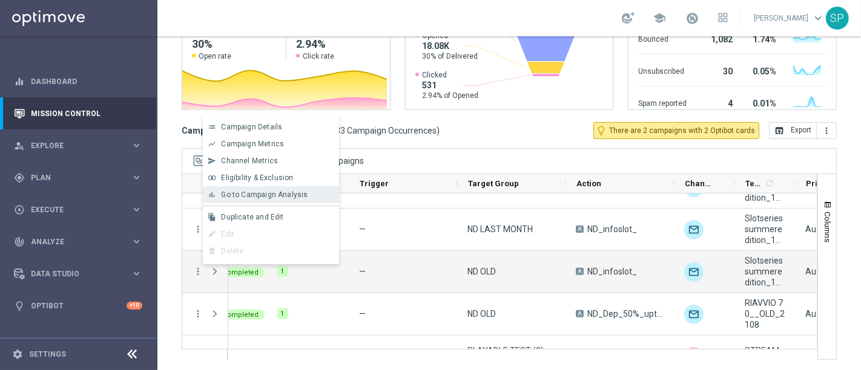
click at [288, 189] on div "bar_chart Go to Campaign Analysis" at bounding box center [271, 194] width 136 height 17
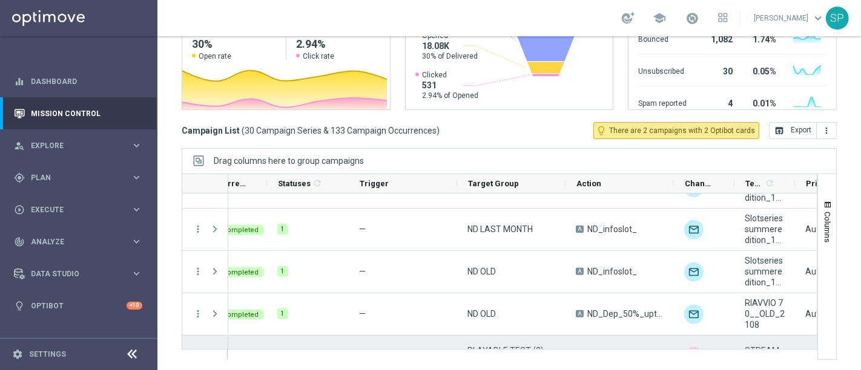
scroll to position [803, 0]
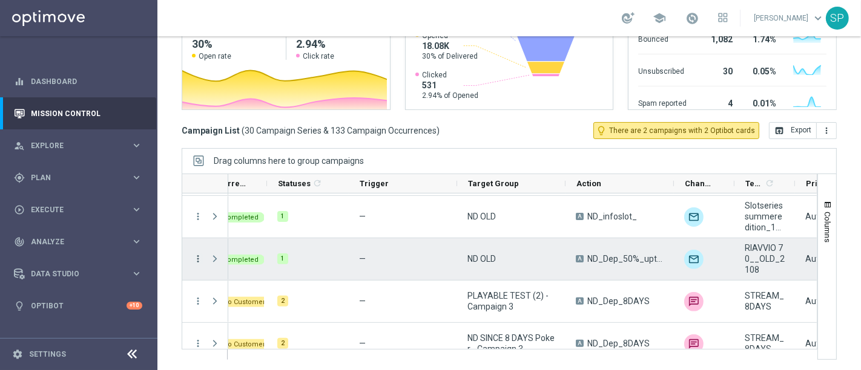
click at [194, 261] on icon "more_vert" at bounding box center [197, 259] width 11 height 11
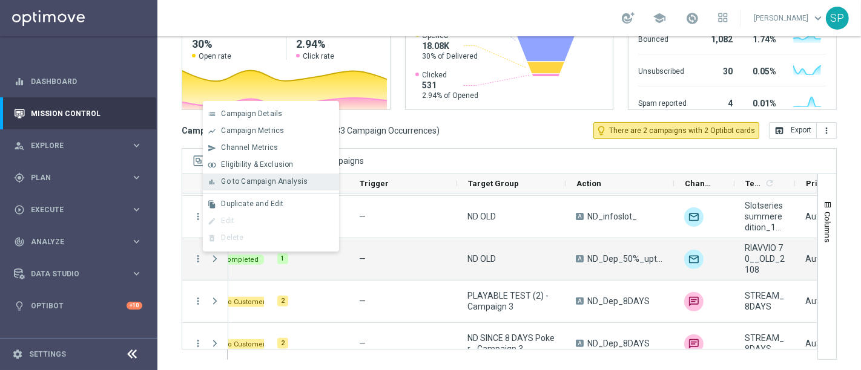
click at [279, 186] on span "Go to Campaign Analysis" at bounding box center [264, 181] width 87 height 8
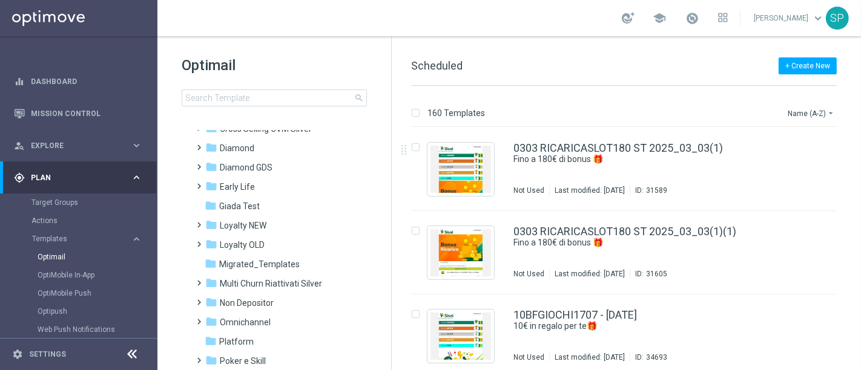
scroll to position [134, 0]
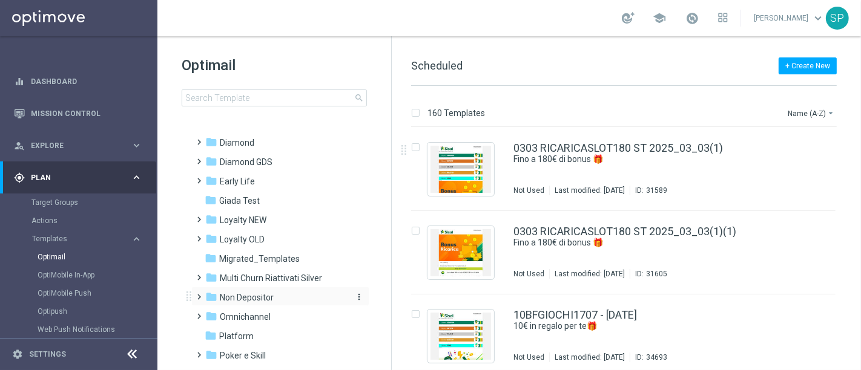
click at [263, 303] on div "folder Non Depositor" at bounding box center [274, 298] width 139 height 14
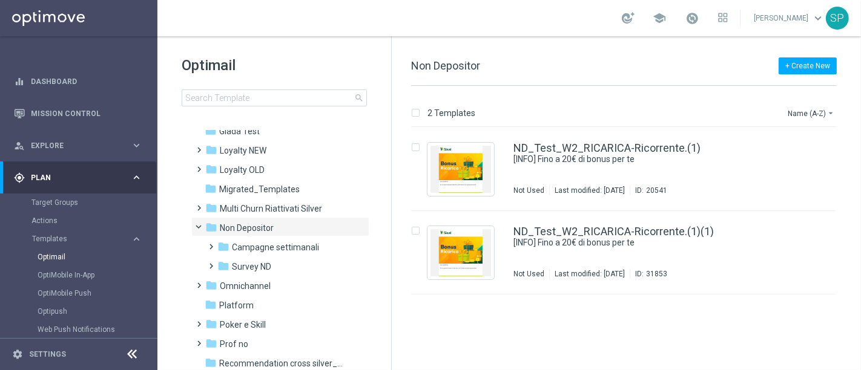
scroll to position [212, 0]
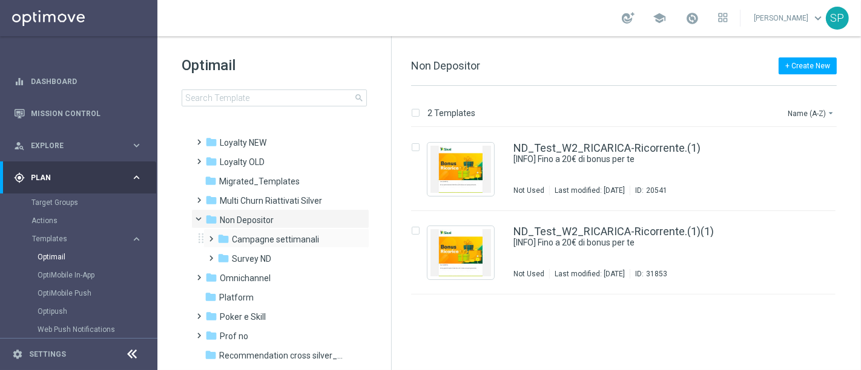
click at [294, 231] on div "folder Campagne settimanali more_vert" at bounding box center [286, 238] width 166 height 19
click at [294, 235] on span "Campagne settimanali" at bounding box center [275, 239] width 87 height 11
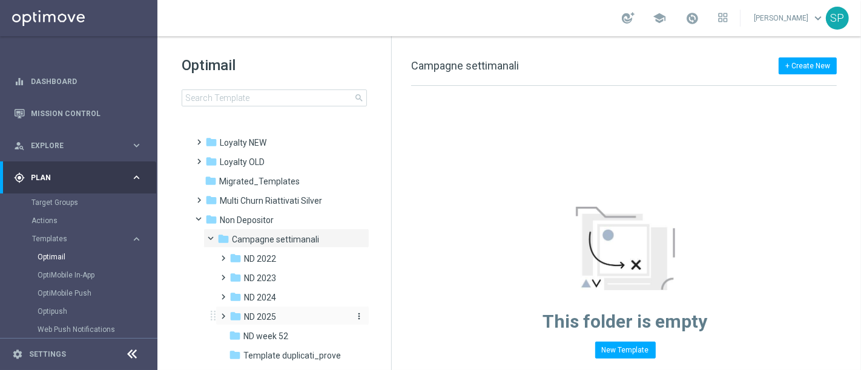
click at [280, 314] on div "folder ND 2025" at bounding box center [288, 317] width 119 height 14
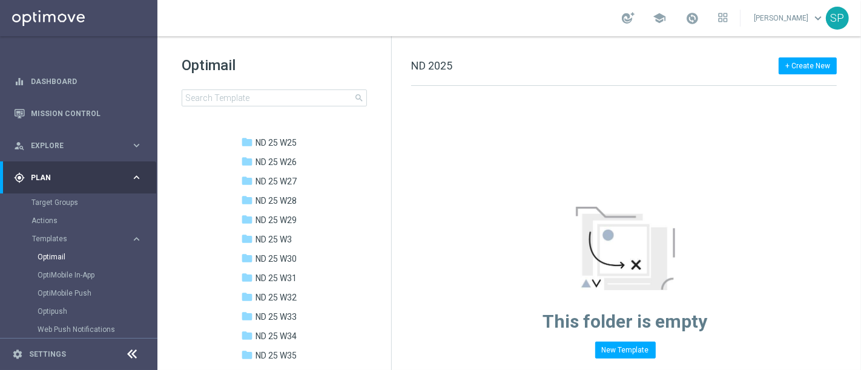
scroll to position [792, 0]
click at [297, 236] on span "ND 25 W35" at bounding box center [275, 240] width 41 height 11
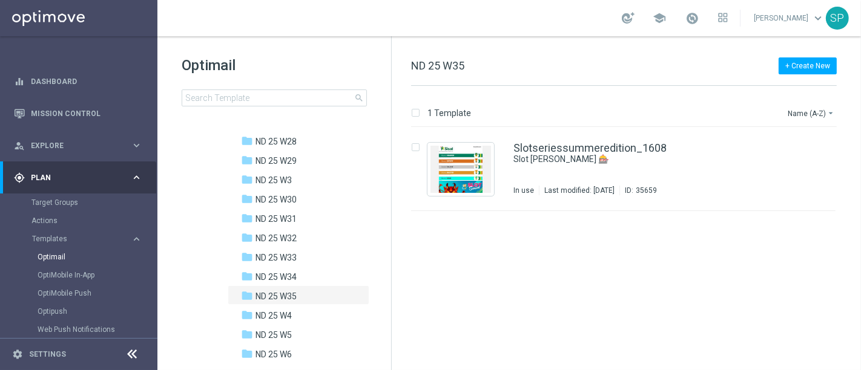
scroll to position [737, 0]
click at [282, 274] on span "ND 25 W34" at bounding box center [275, 276] width 41 height 11
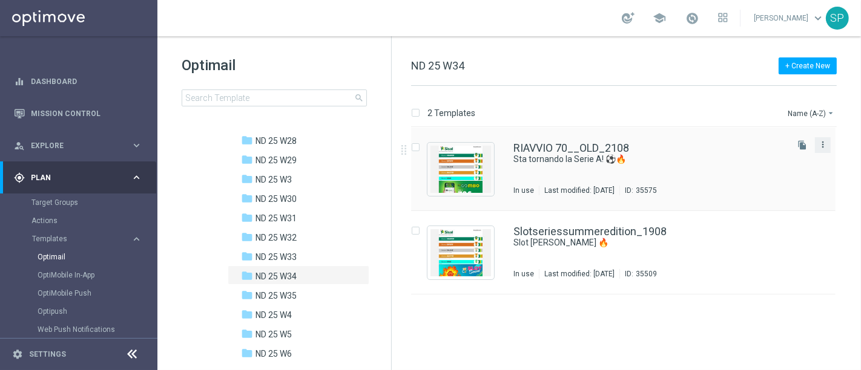
click at [818, 144] on icon "more_vert" at bounding box center [823, 145] width 10 height 10
click at [782, 170] on div "Copy To" at bounding box center [774, 174] width 73 height 8
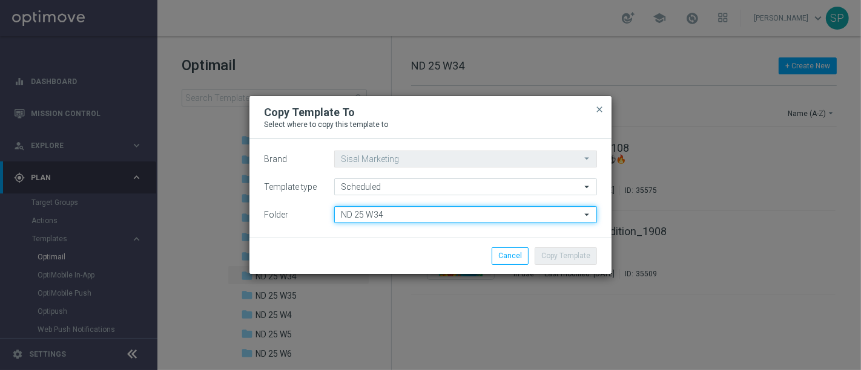
click at [485, 213] on input "ND 25 W34" at bounding box center [465, 214] width 263 height 17
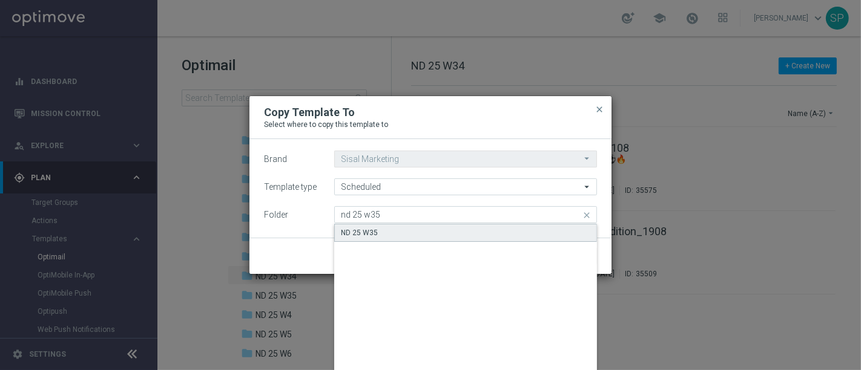
click at [484, 228] on div "ND 25 W35" at bounding box center [465, 233] width 263 height 18
type input "ND 25 W35"
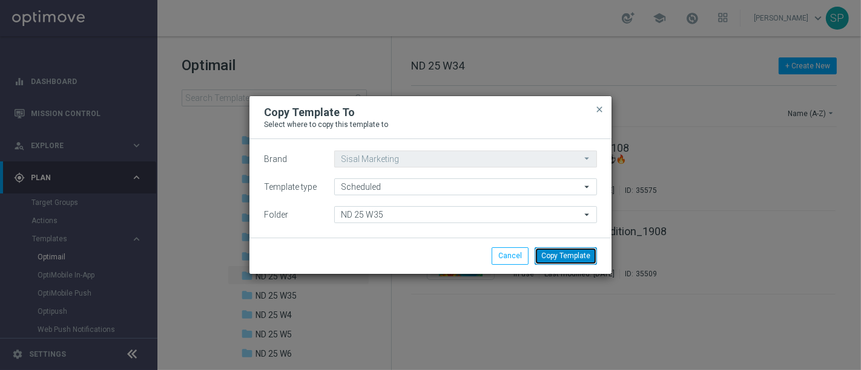
click at [580, 263] on button "Copy Template" at bounding box center [565, 256] width 62 height 17
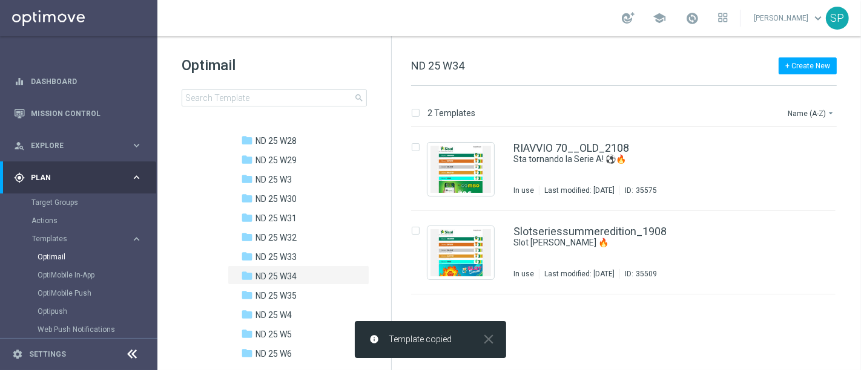
click at [311, 295] on div "folder ND 25 W35" at bounding box center [295, 296] width 109 height 14
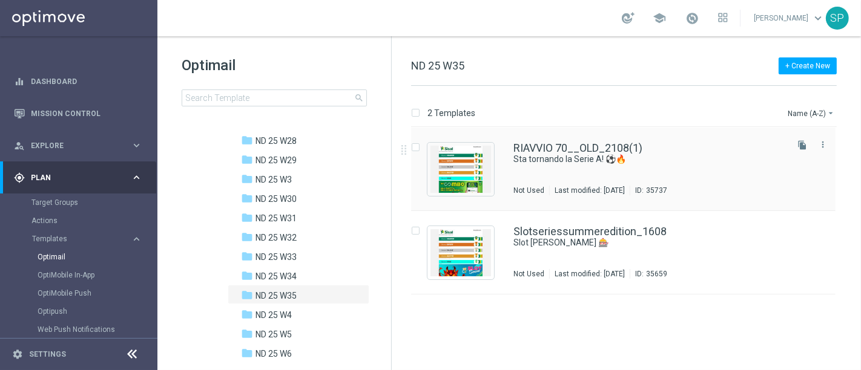
click at [498, 153] on div "RIAVVIO 70__OLD_2108(1) Sta tornando la Serie A! ⚽🔥 Not Used Last modified: Thu…" at bounding box center [623, 170] width 424 height 84
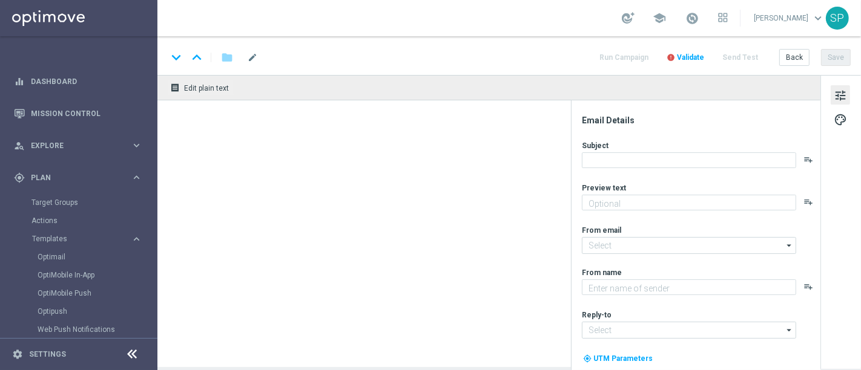
type input "RIAVVIO 70__OLD_2108(1)"
type textarea "Bonus di 70€"
type input "giochidicarte@comunicazioni.sisal.it"
type textarea "SISAL"
type input "info@sisal.it"
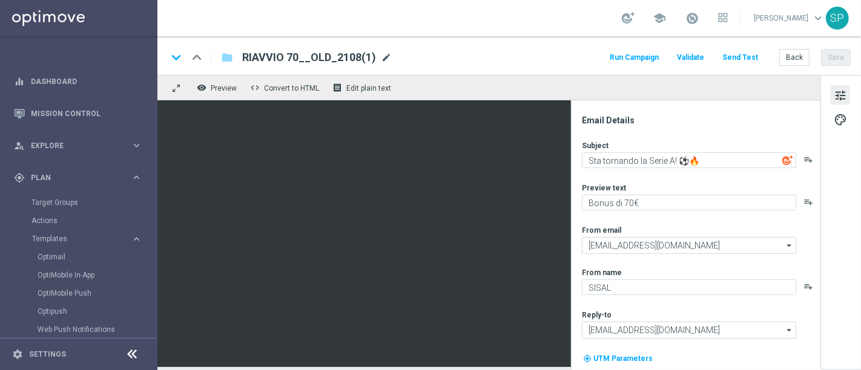
click at [384, 53] on span "mode_edit" at bounding box center [386, 57] width 11 height 11
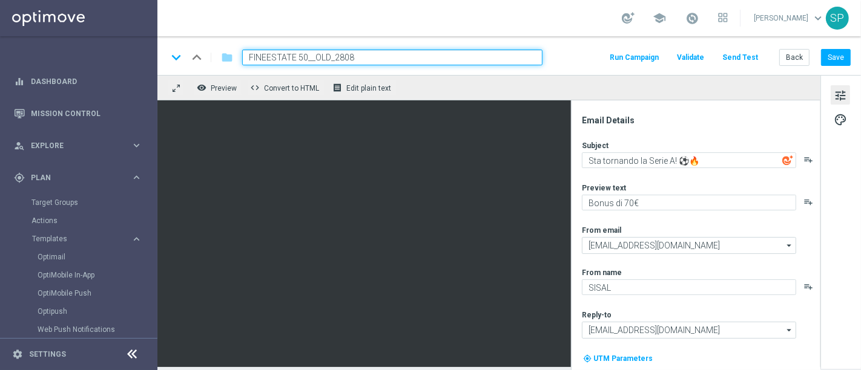
type input "FINEESTATE 50__OLD_2808"
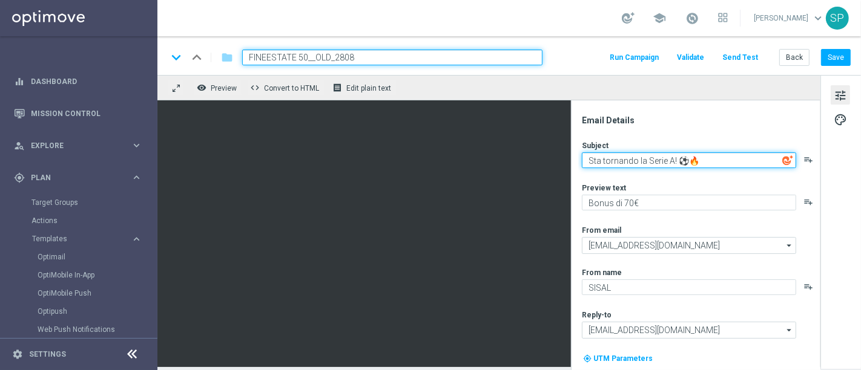
click at [672, 160] on textarea "Sta tornando la Serie A! ⚽🔥" at bounding box center [689, 161] width 214 height 16
type textarea "Facciamo la storia insieme! ⚽🔥"
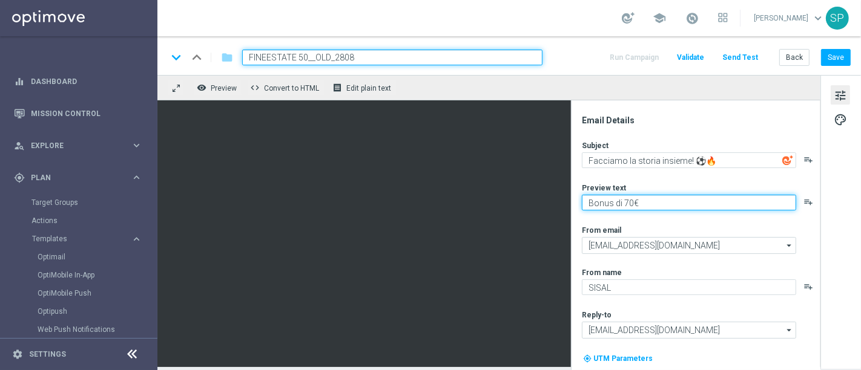
drag, startPoint x: 648, startPoint y: 203, endPoint x: 560, endPoint y: 208, distance: 87.9
click at [330, 104] on div "remove_red_eye Preview code Convert to HTML receipt Edit plain text Email Detai…" at bounding box center [508, 221] width 703 height 292
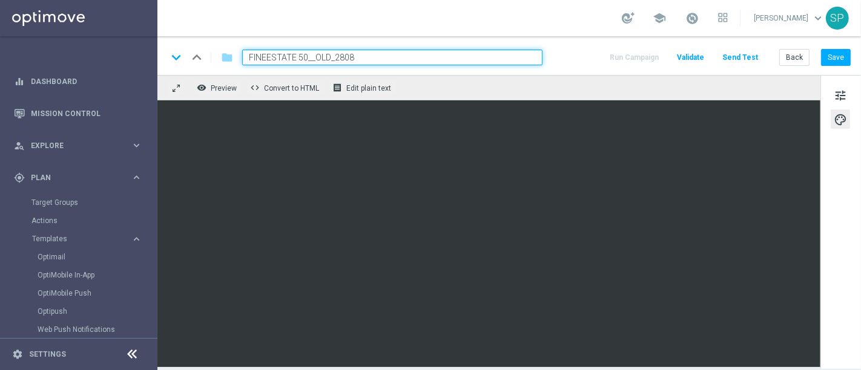
drag, startPoint x: 297, startPoint y: 55, endPoint x: 195, endPoint y: 56, distance: 101.7
click at [195, 56] on div "keyboard_arrow_down keyboard_arrow_up folder FINEESTATE 50__OLD_2808" at bounding box center [354, 58] width 375 height 16
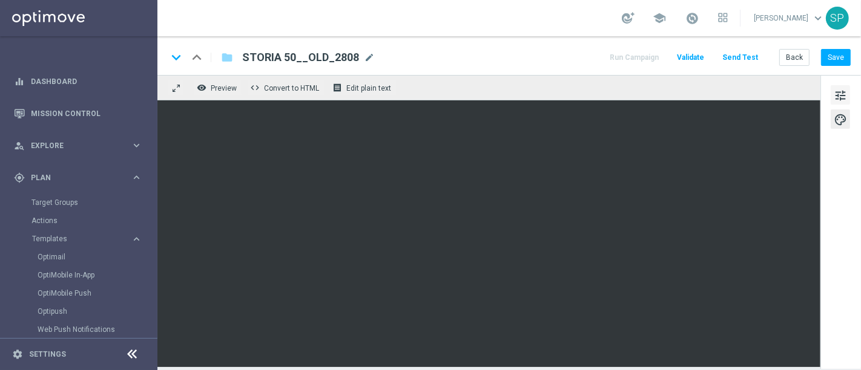
click at [839, 91] on span "tune" at bounding box center [839, 96] width 13 height 16
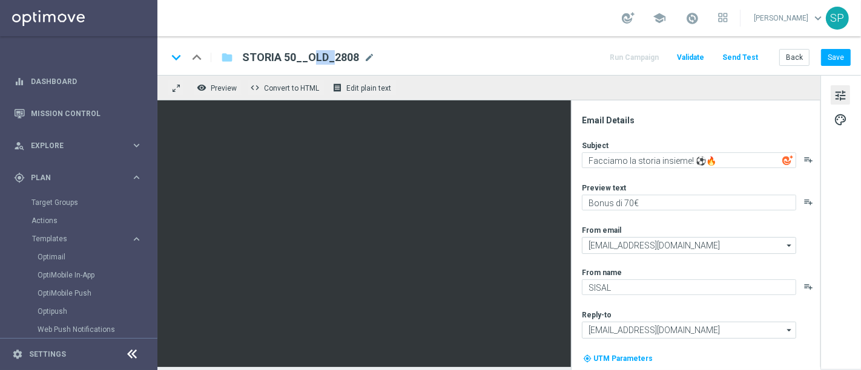
drag, startPoint x: 275, startPoint y: 64, endPoint x: 287, endPoint y: 54, distance: 15.9
click at [287, 54] on span "STORIA 50__OLD_2808" at bounding box center [300, 57] width 117 height 15
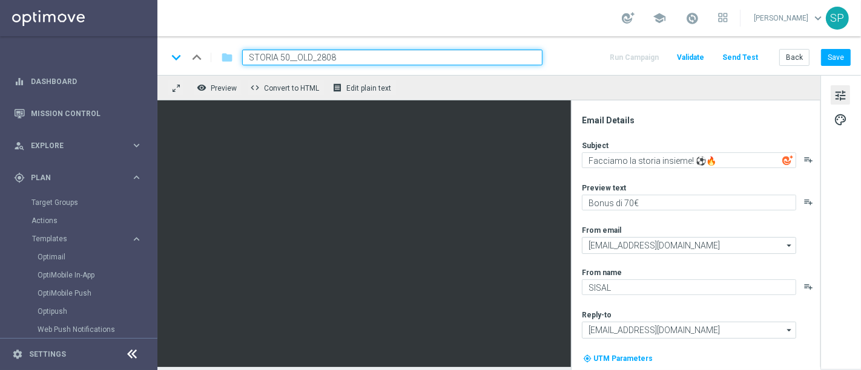
click at [287, 54] on input "STORIA 50__OLD_2808" at bounding box center [392, 58] width 300 height 16
type input "STORIA 70__OLD_2808"
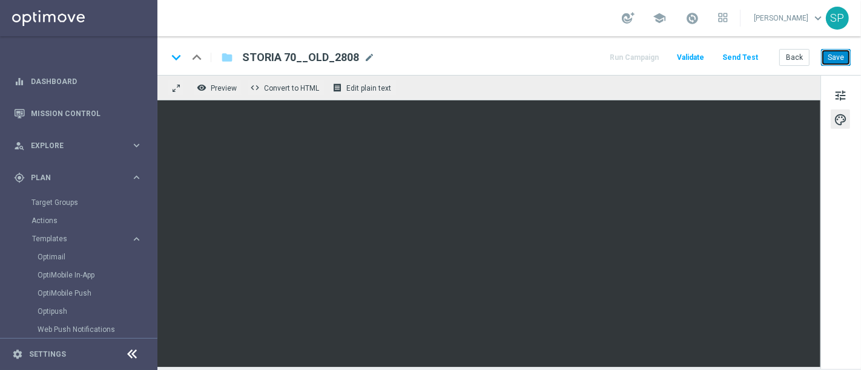
click at [844, 56] on button "Save" at bounding box center [836, 57] width 30 height 17
click at [743, 51] on button "Send Test" at bounding box center [739, 58] width 39 height 16
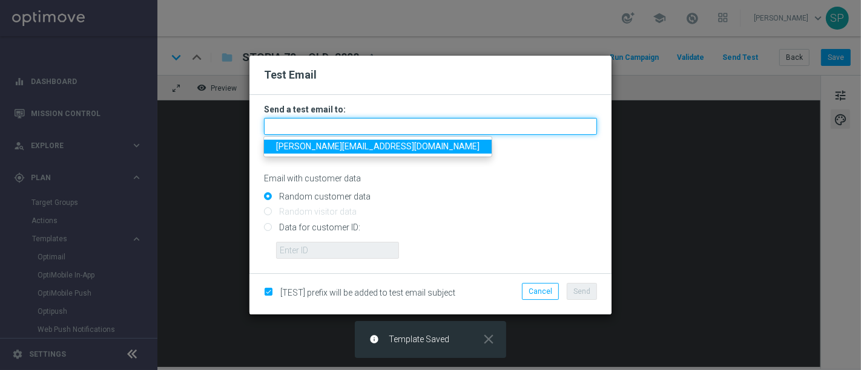
click at [339, 126] on input "text" at bounding box center [430, 126] width 333 height 17
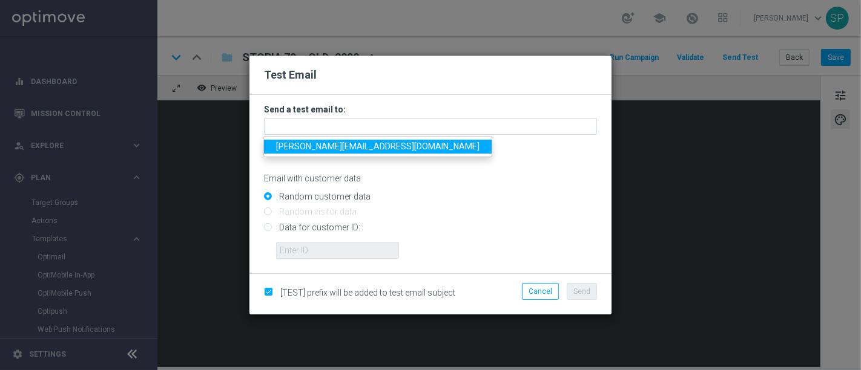
click at [340, 149] on span "piraino.serena2@gmail.com" at bounding box center [377, 147] width 203 height 10
type input "piraino.serena2@gmail.com"
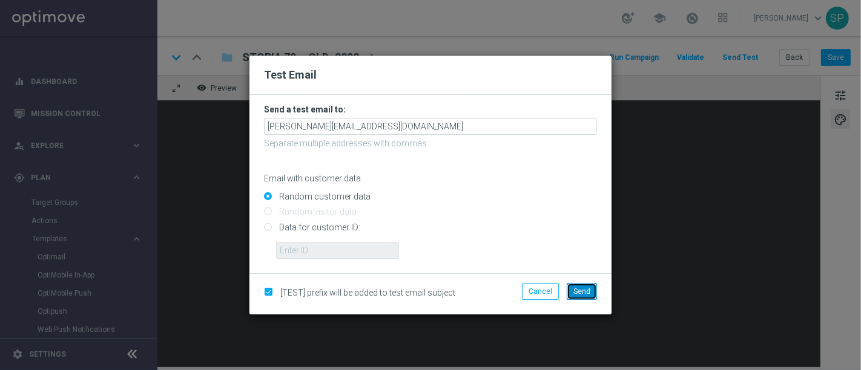
click at [590, 291] on span "Send" at bounding box center [581, 291] width 17 height 8
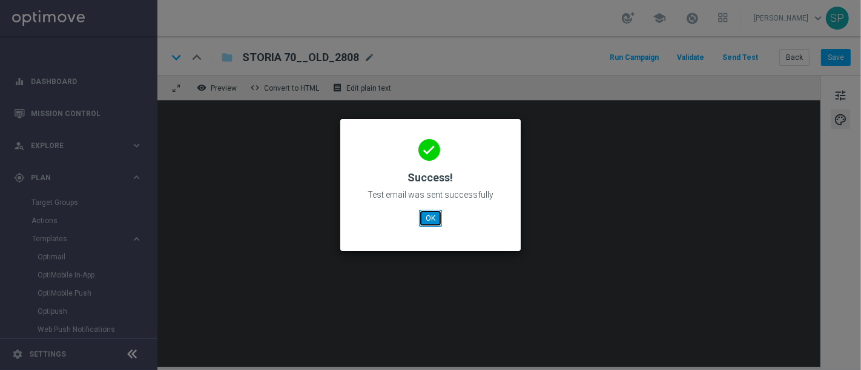
click at [432, 225] on button "OK" at bounding box center [430, 218] width 23 height 17
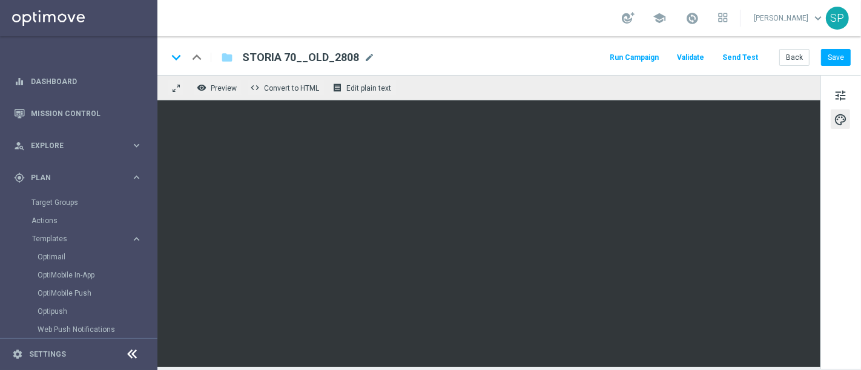
click at [737, 57] on button "Send Test" at bounding box center [739, 58] width 39 height 16
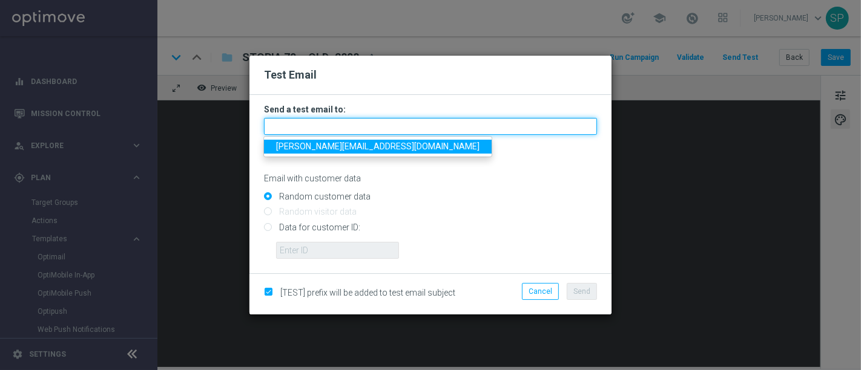
click at [399, 127] on input "text" at bounding box center [430, 126] width 333 height 17
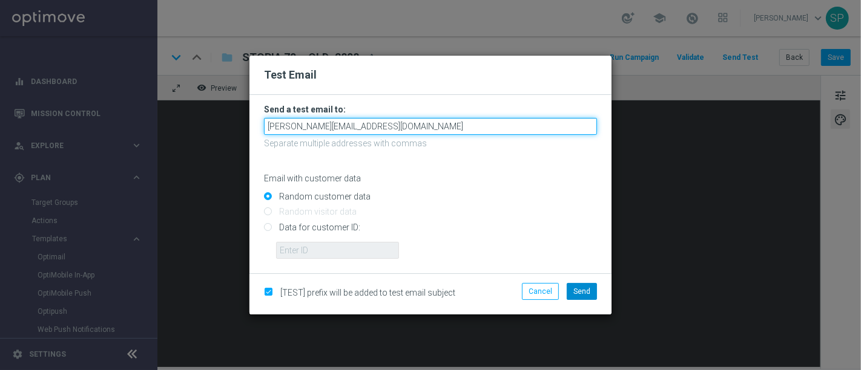
type input "piraino.serena2@gmail.com"
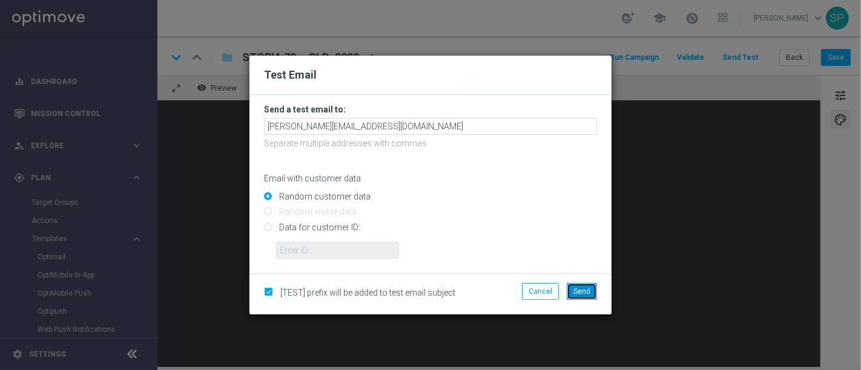
click at [583, 295] on button "Send" at bounding box center [582, 291] width 30 height 17
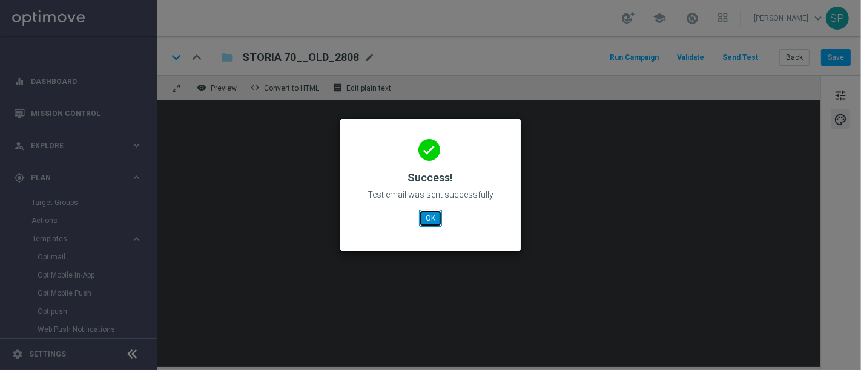
click at [432, 217] on button "OK" at bounding box center [430, 218] width 23 height 17
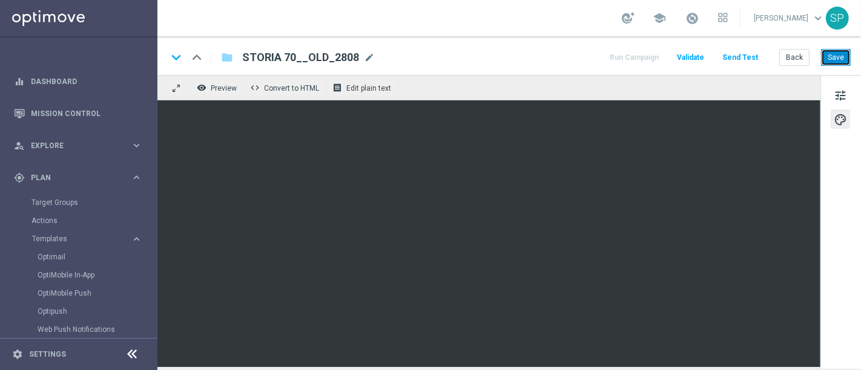
click at [829, 51] on button "Save" at bounding box center [836, 57] width 30 height 17
drag, startPoint x: 240, startPoint y: 56, endPoint x: 377, endPoint y: 51, distance: 136.9
click at [377, 51] on div "keyboard_arrow_down keyboard_arrow_up folder STORIA 70__OLD_2808 STORIA 70__OLD…" at bounding box center [508, 58] width 683 height 16
copy span "STORIA 70__OLD_2808"
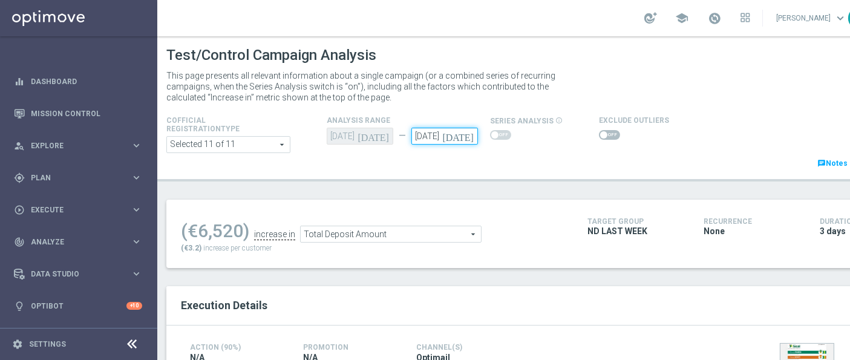
click at [456, 133] on input "[DATE]" at bounding box center [445, 136] width 67 height 17
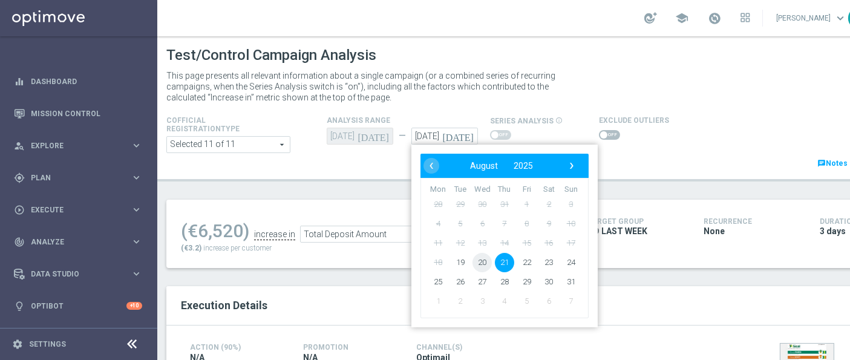
click at [482, 260] on span "20" at bounding box center [482, 262] width 19 height 19
type input "20 Aug 2025"
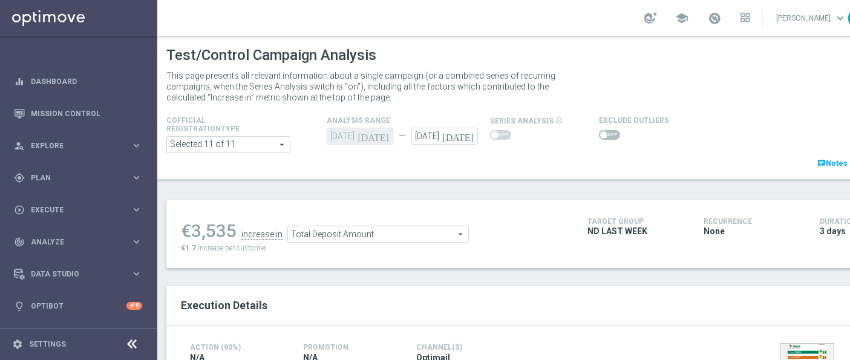
click at [464, 132] on icon "[DATE]" at bounding box center [460, 134] width 36 height 13
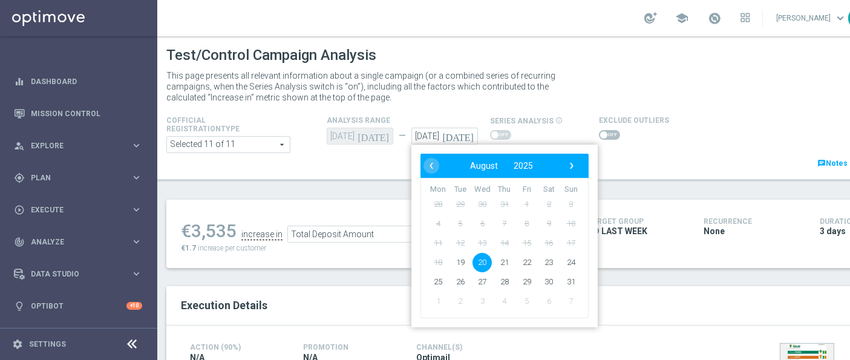
click at [351, 191] on div "Test/Control Campaign Analysis This page presents all relevant information abou…" at bounding box center [520, 198] width 726 height 324
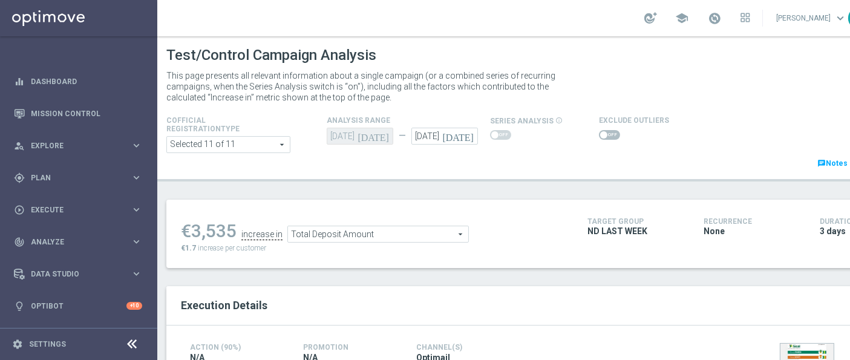
click at [606, 130] on span at bounding box center [609, 135] width 21 height 10
click at [606, 130] on input "checkbox" at bounding box center [609, 135] width 21 height 10
checkbox input "true"
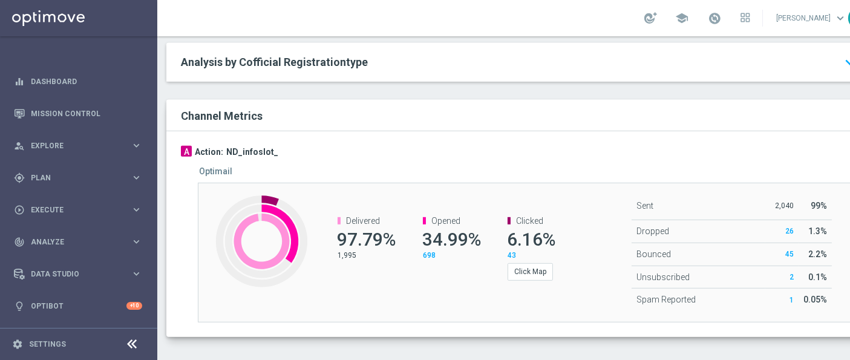
scroll to position [478, 0]
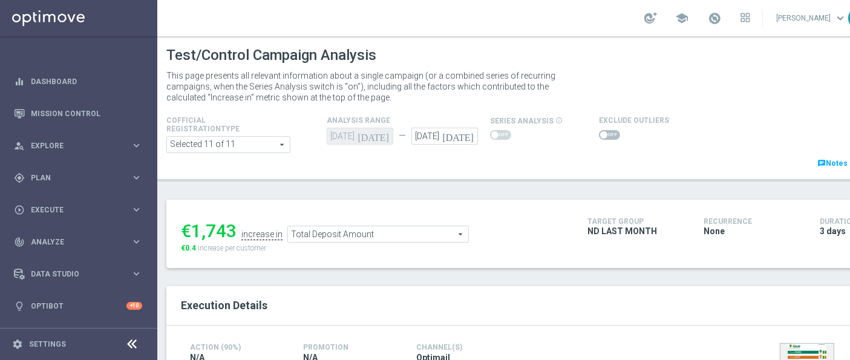
click at [609, 130] on label at bounding box center [609, 135] width 21 height 10
click at [609, 130] on input "checkbox" at bounding box center [609, 135] width 21 height 10
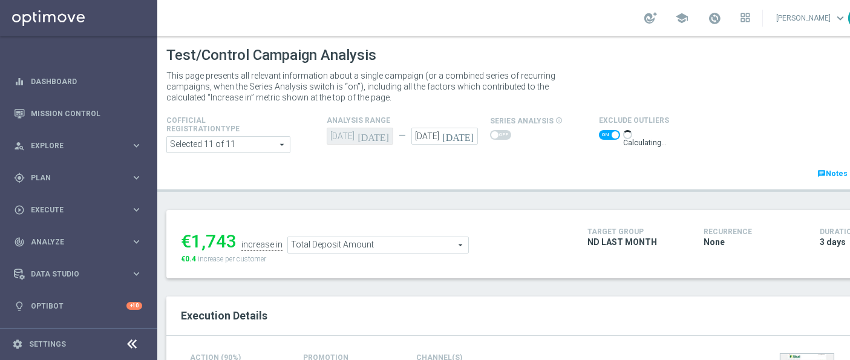
click at [609, 130] on span at bounding box center [609, 135] width 21 height 10
click at [609, 130] on input "checkbox" at bounding box center [609, 135] width 21 height 10
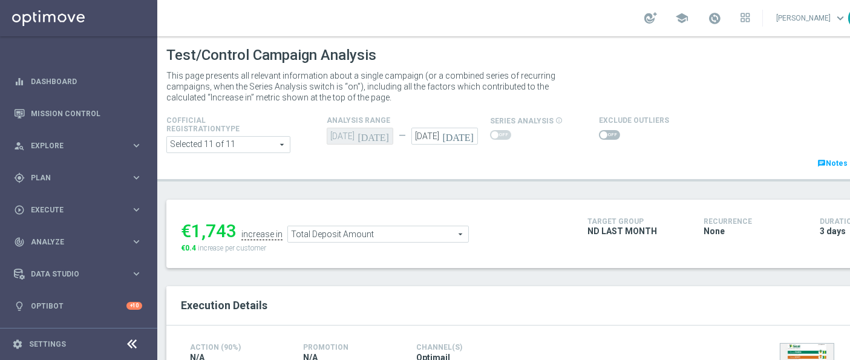
click at [609, 130] on span at bounding box center [609, 135] width 21 height 10
click at [609, 130] on input "checkbox" at bounding box center [609, 135] width 21 height 10
checkbox input "true"
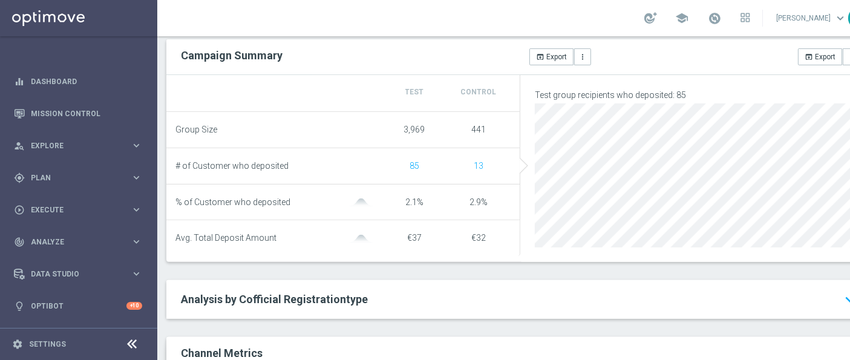
scroll to position [446, 0]
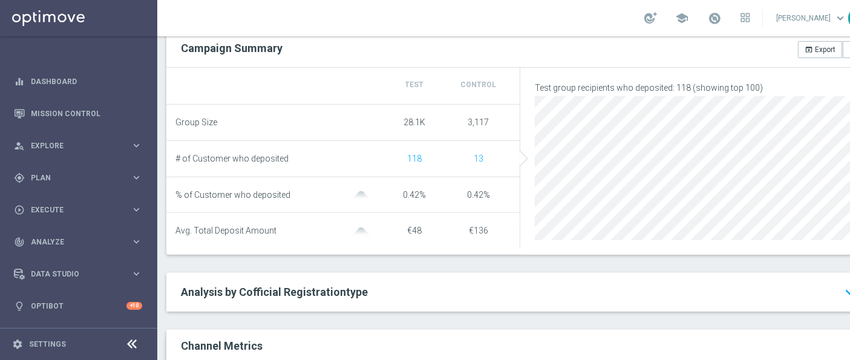
scroll to position [450, 0]
click at [483, 299] on h2 "Analysis by Cofficial Registrationtype keyboard_arrow_down" at bounding box center [520, 291] width 679 height 15
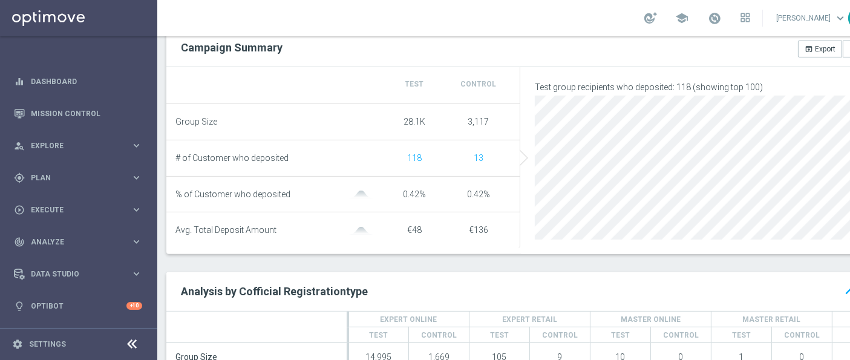
click at [483, 299] on h2 "Analysis by Cofficial Registrationtype keyboard_arrow_up" at bounding box center [520, 291] width 679 height 15
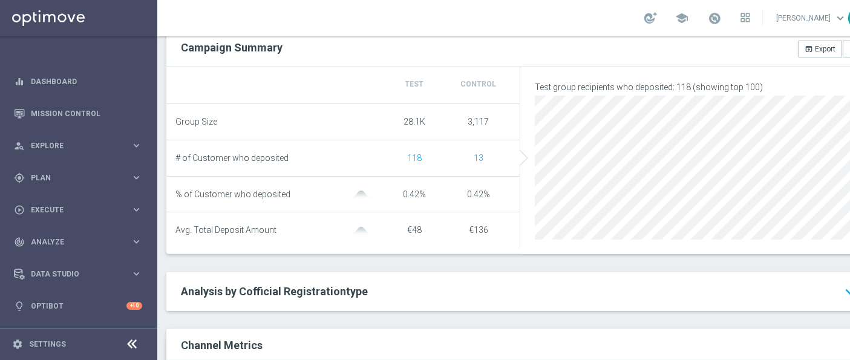
scroll to position [0, 0]
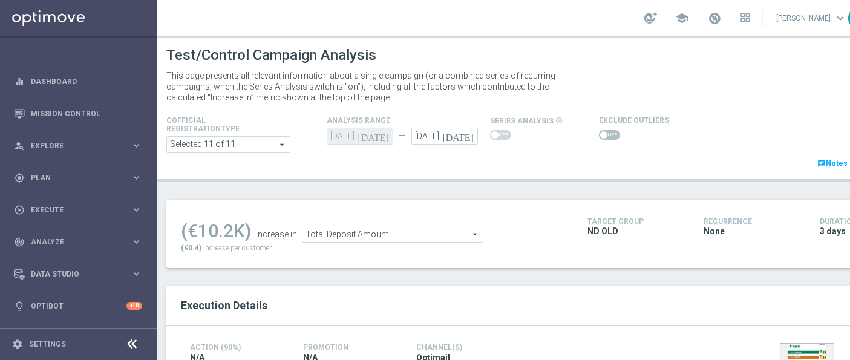
click at [599, 139] on span at bounding box center [609, 135] width 21 height 10
click at [599, 139] on input "checkbox" at bounding box center [609, 135] width 21 height 10
checkbox input "true"
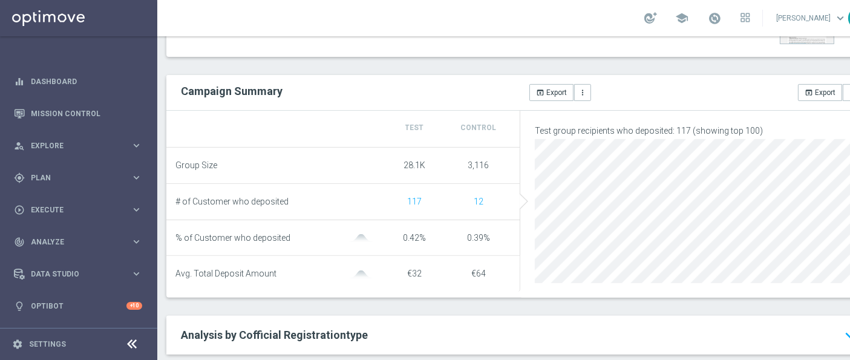
scroll to position [570, 0]
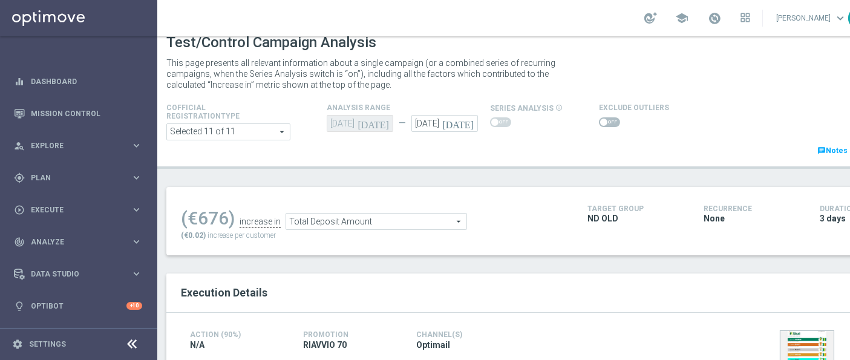
scroll to position [13, 0]
click at [455, 126] on input "[DATE]" at bounding box center [445, 122] width 67 height 17
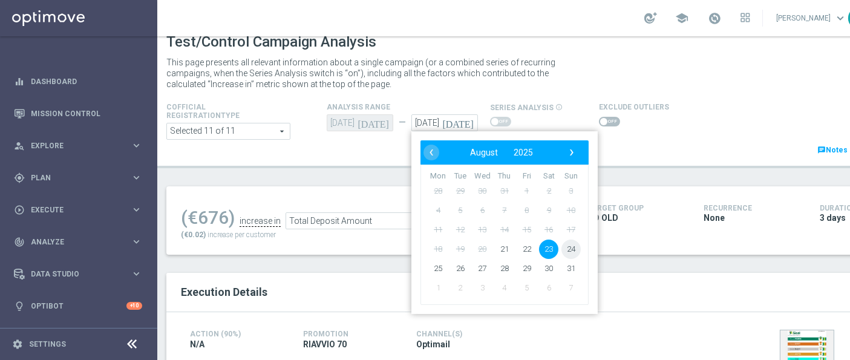
click at [570, 251] on span "24" at bounding box center [571, 249] width 19 height 19
type input "[DATE]"
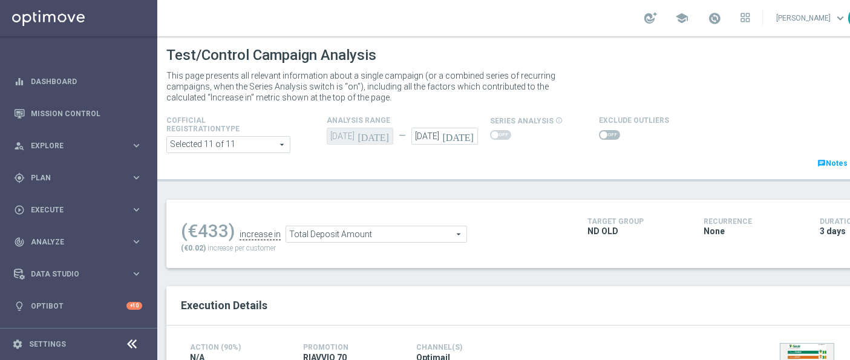
click at [606, 130] on span at bounding box center [609, 135] width 21 height 10
click at [606, 130] on input "checkbox" at bounding box center [609, 135] width 21 height 10
checkbox input "true"
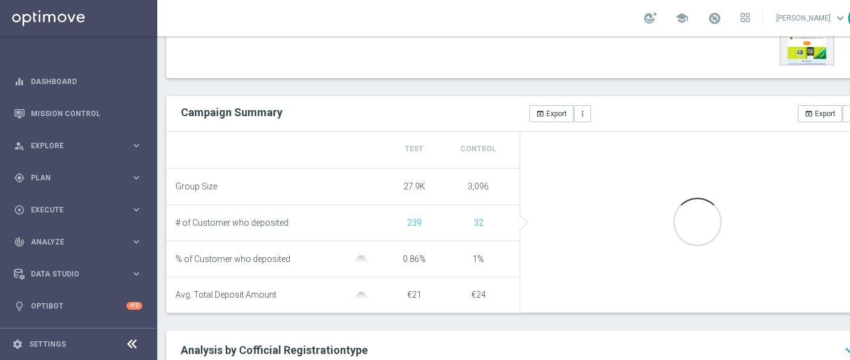
scroll to position [456, 0]
